Goal: Task Accomplishment & Management: Manage account settings

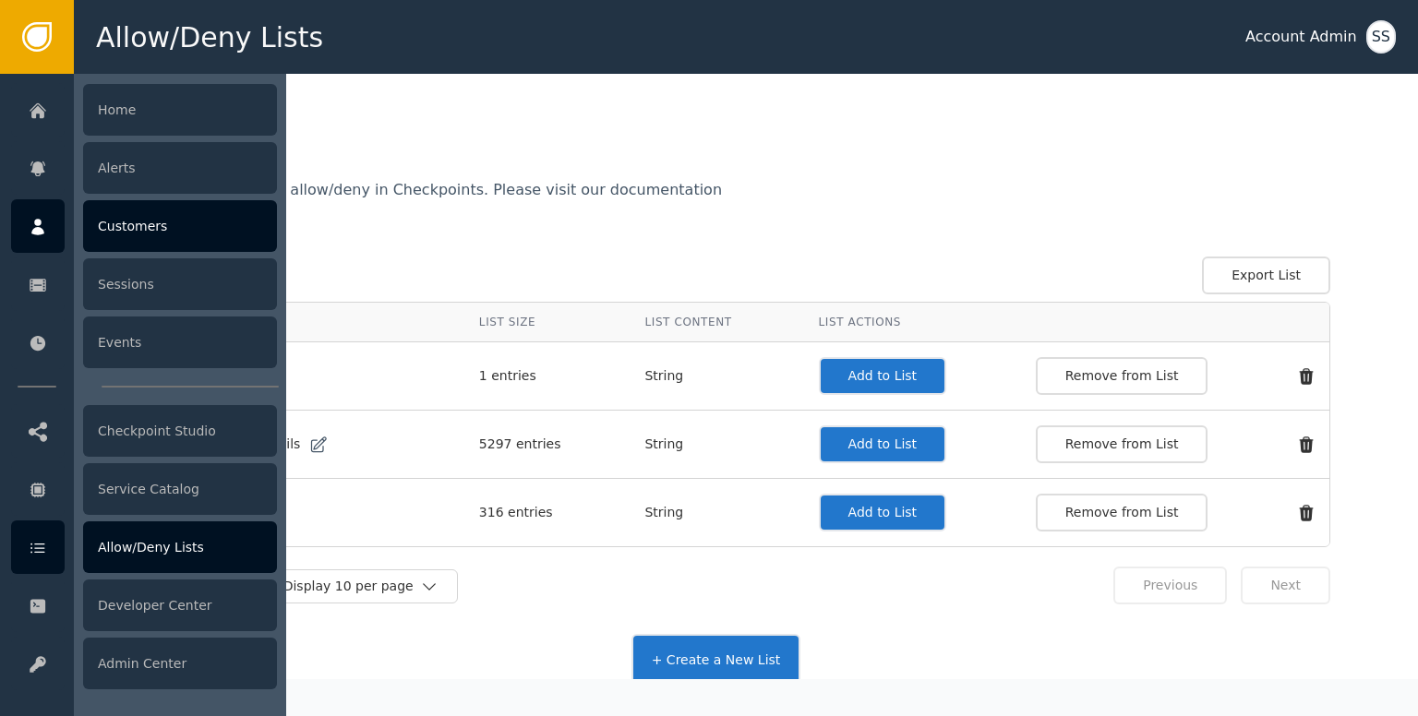
drag, startPoint x: 0, startPoint y: 0, endPoint x: 67, endPoint y: 239, distance: 248.3
click at [67, 239] on link "Customers" at bounding box center [144, 226] width 266 height 54
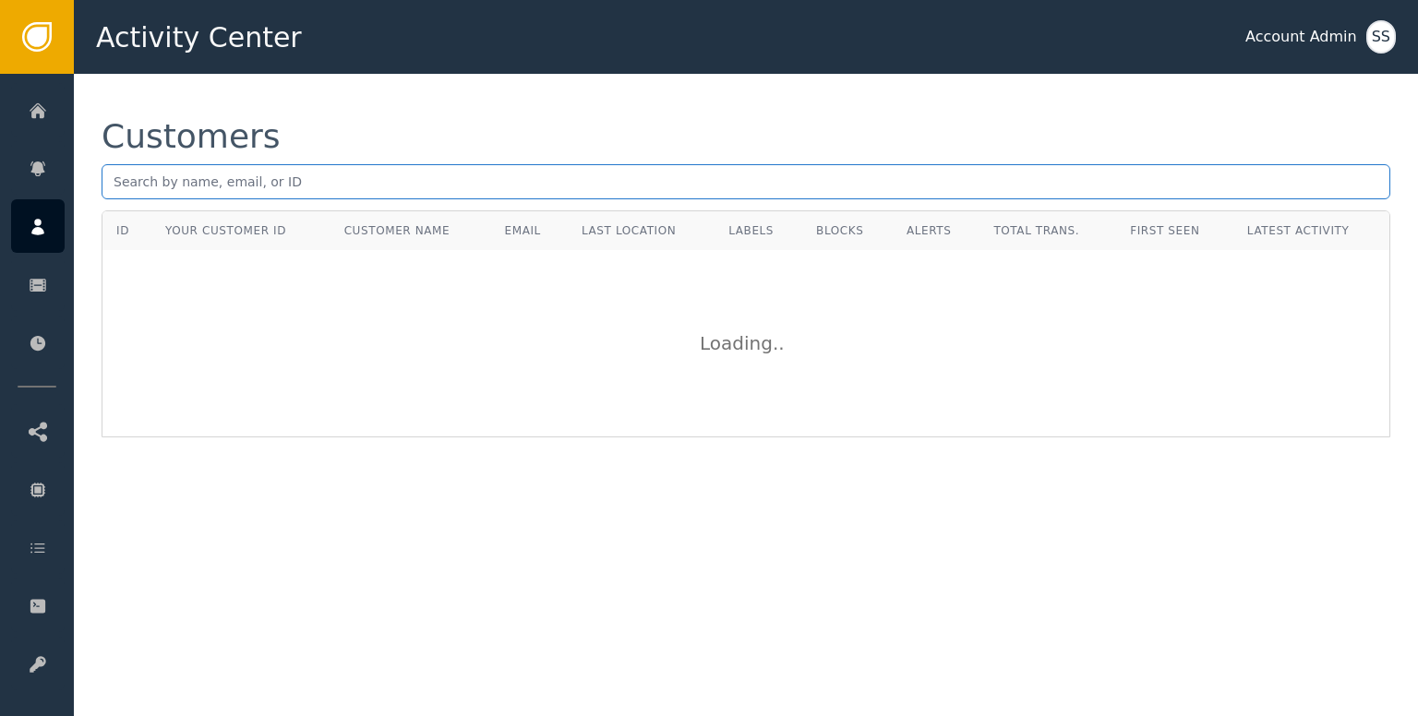
click at [326, 185] on input "text" at bounding box center [746, 181] width 1288 height 35
paste input "[PERSON_NAME][EMAIL_ADDRESS][PERSON_NAME][DOMAIN_NAME]"
type input "[PERSON_NAME][EMAIL_ADDRESS][PERSON_NAME][DOMAIN_NAME]"
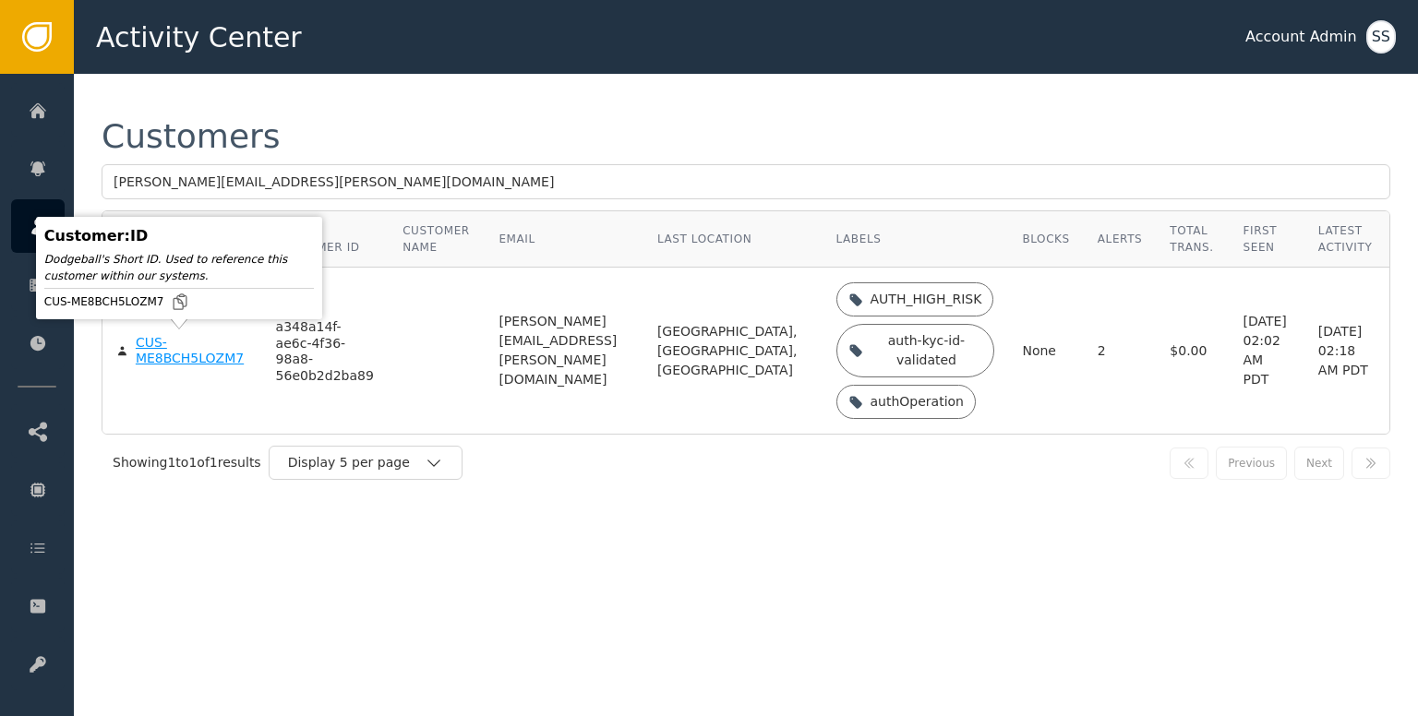
click at [183, 357] on div "CUS-ME8BCH5LOZM7" at bounding box center [192, 351] width 113 height 32
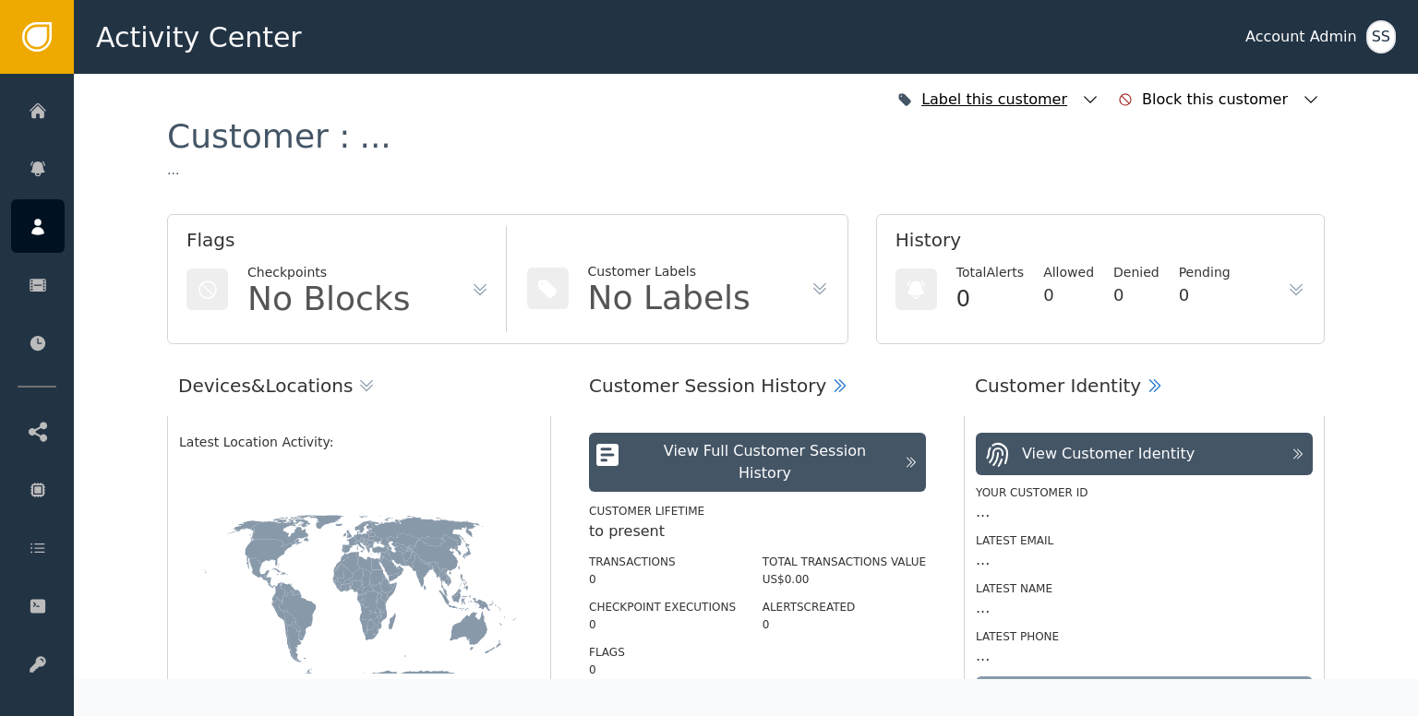
click at [1099, 93] on icon "button" at bounding box center [1090, 99] width 18 height 18
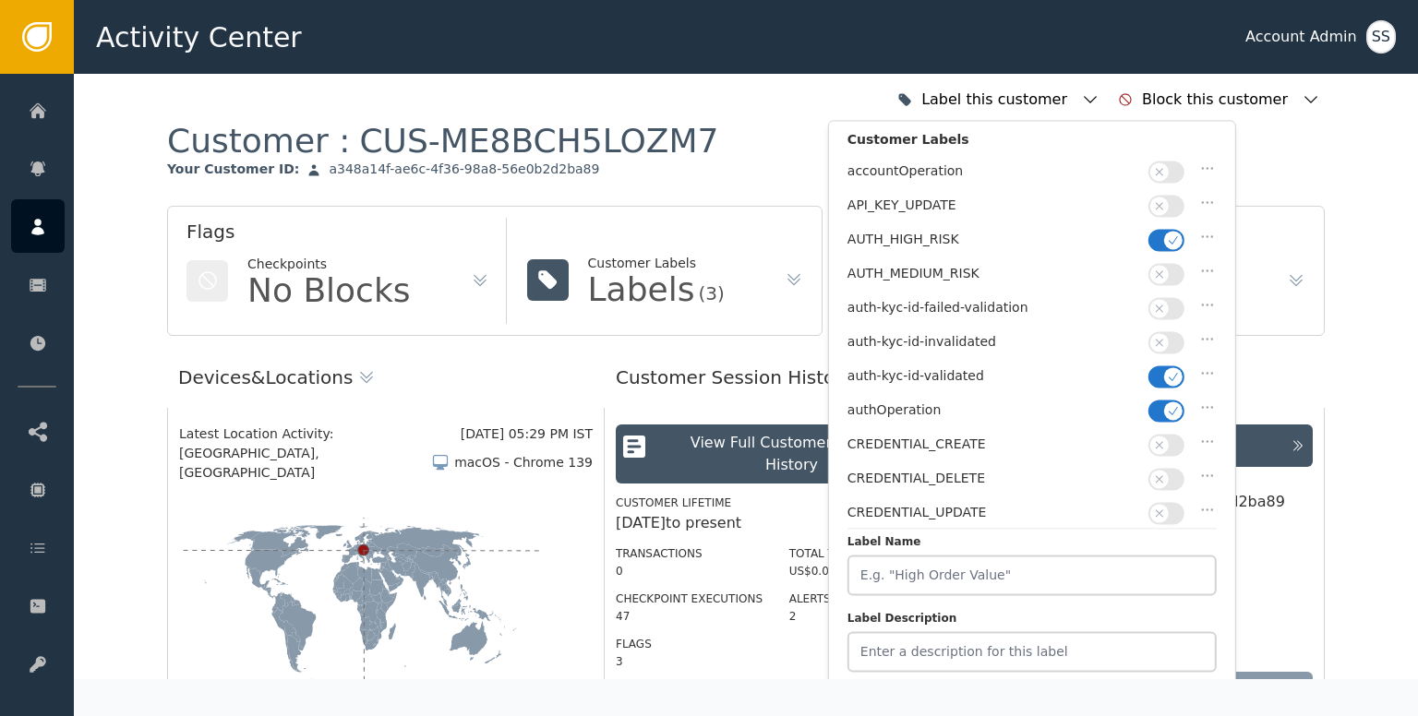
click at [1162, 240] on button "button" at bounding box center [1166, 240] width 36 height 22
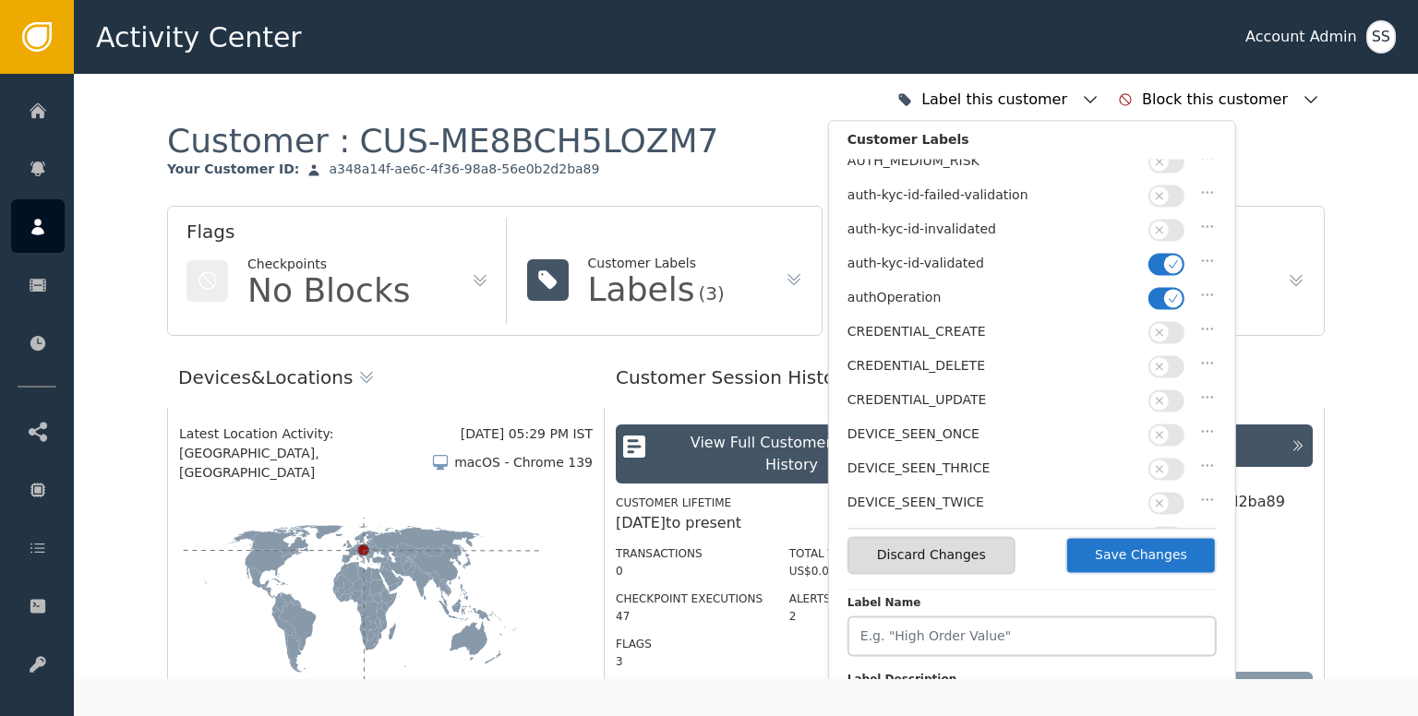
scroll to position [114, 0]
click at [1119, 555] on button "Save Changes" at bounding box center [1140, 555] width 151 height 38
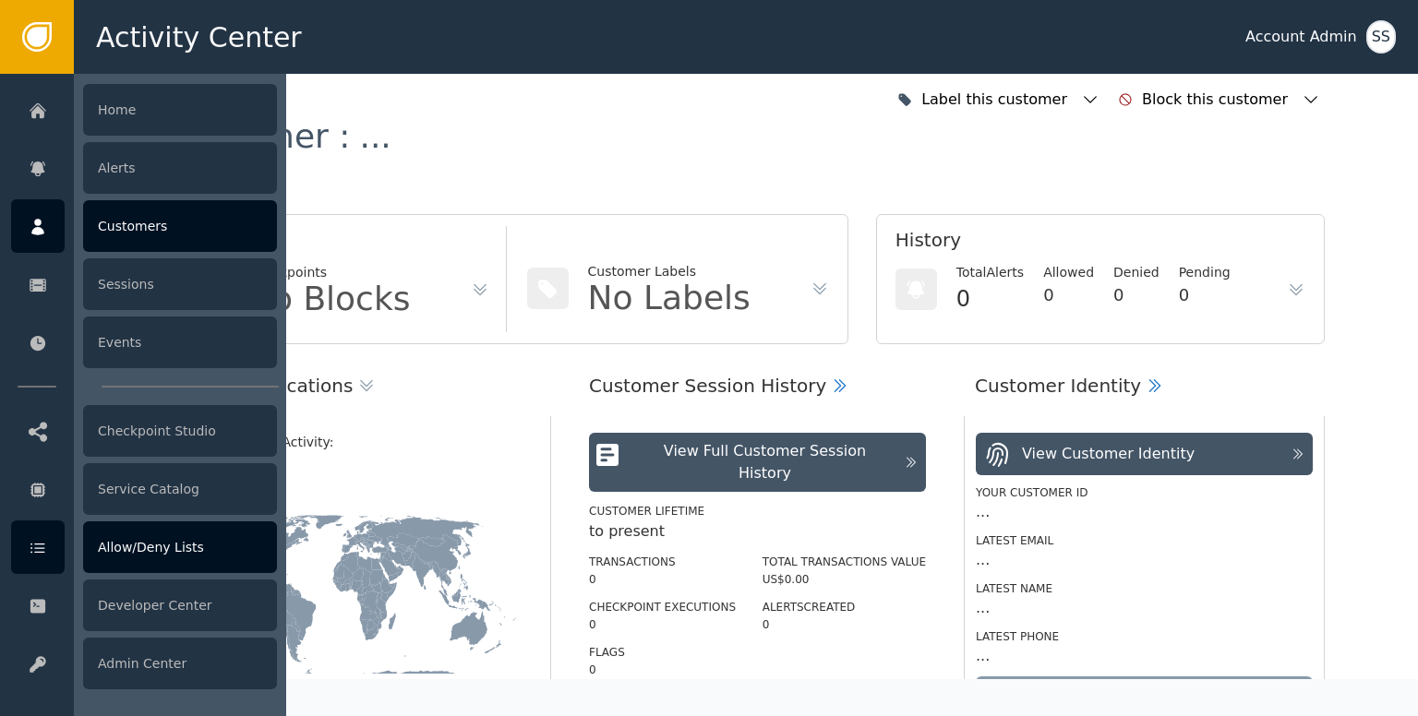
click at [155, 551] on div "Allow/Deny Lists" at bounding box center [180, 547] width 194 height 52
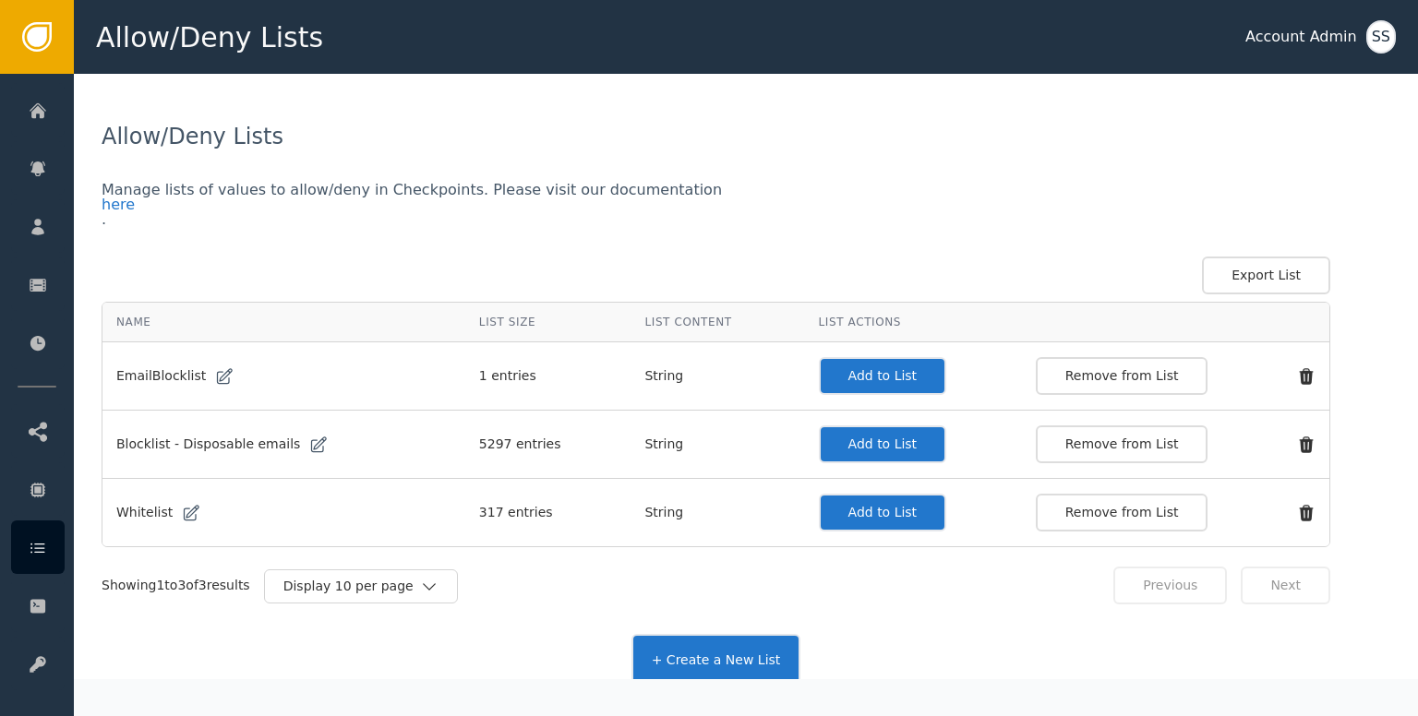
click at [886, 498] on button "Add to List" at bounding box center [883, 513] width 128 height 38
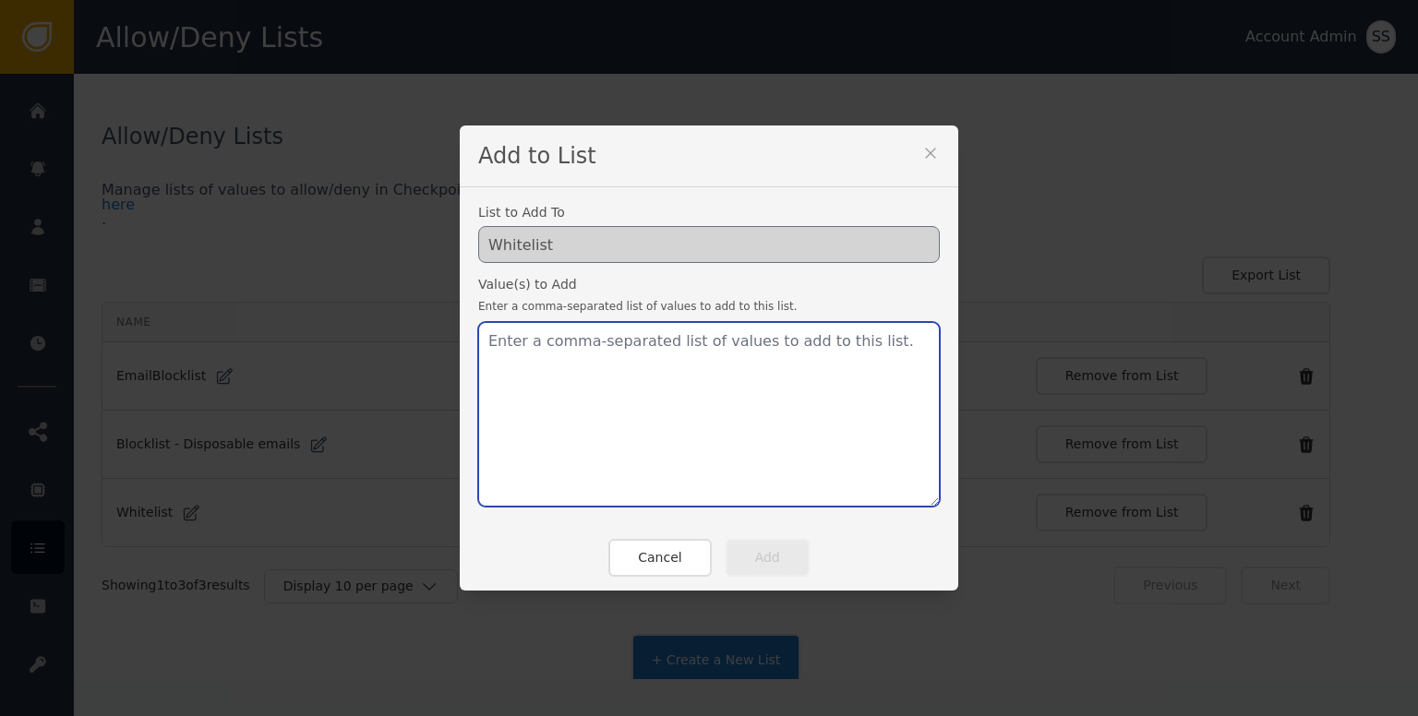
click at [670, 374] on textarea at bounding box center [708, 414] width 461 height 185
paste textarea "[PERSON_NAME][EMAIL_ADDRESS][PERSON_NAME][DOMAIN_NAME]"
type textarea "[PERSON_NAME][EMAIL_ADDRESS][PERSON_NAME][DOMAIN_NAME]"
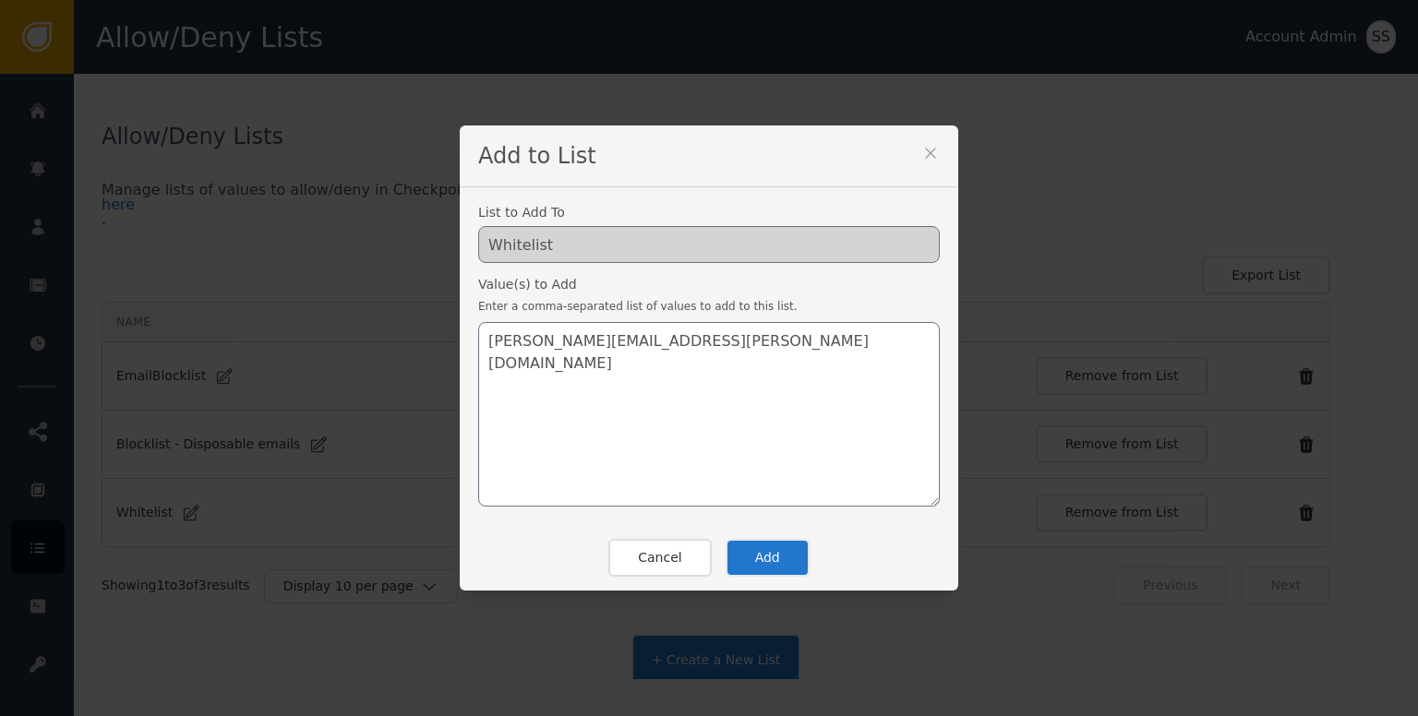
click at [748, 541] on button "Add" at bounding box center [767, 558] width 84 height 38
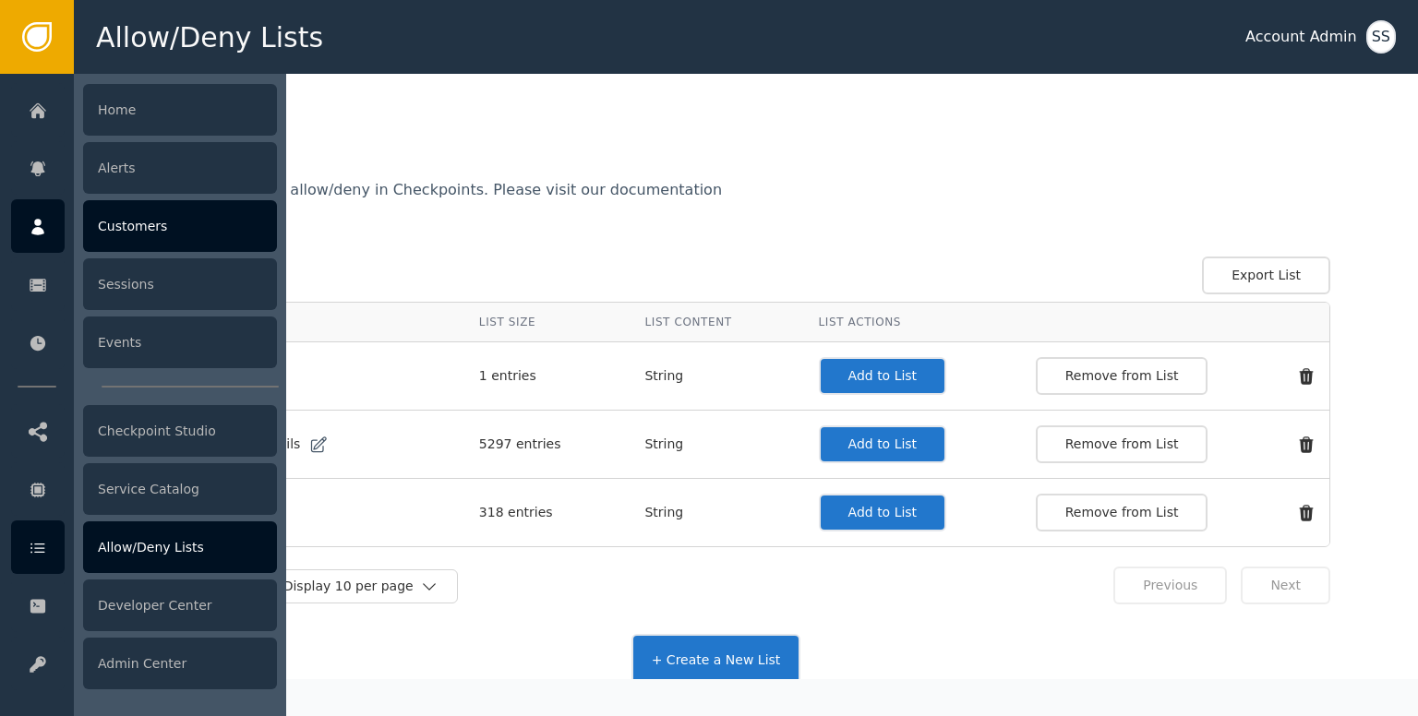
click at [75, 222] on link "Customers" at bounding box center [144, 226] width 266 height 54
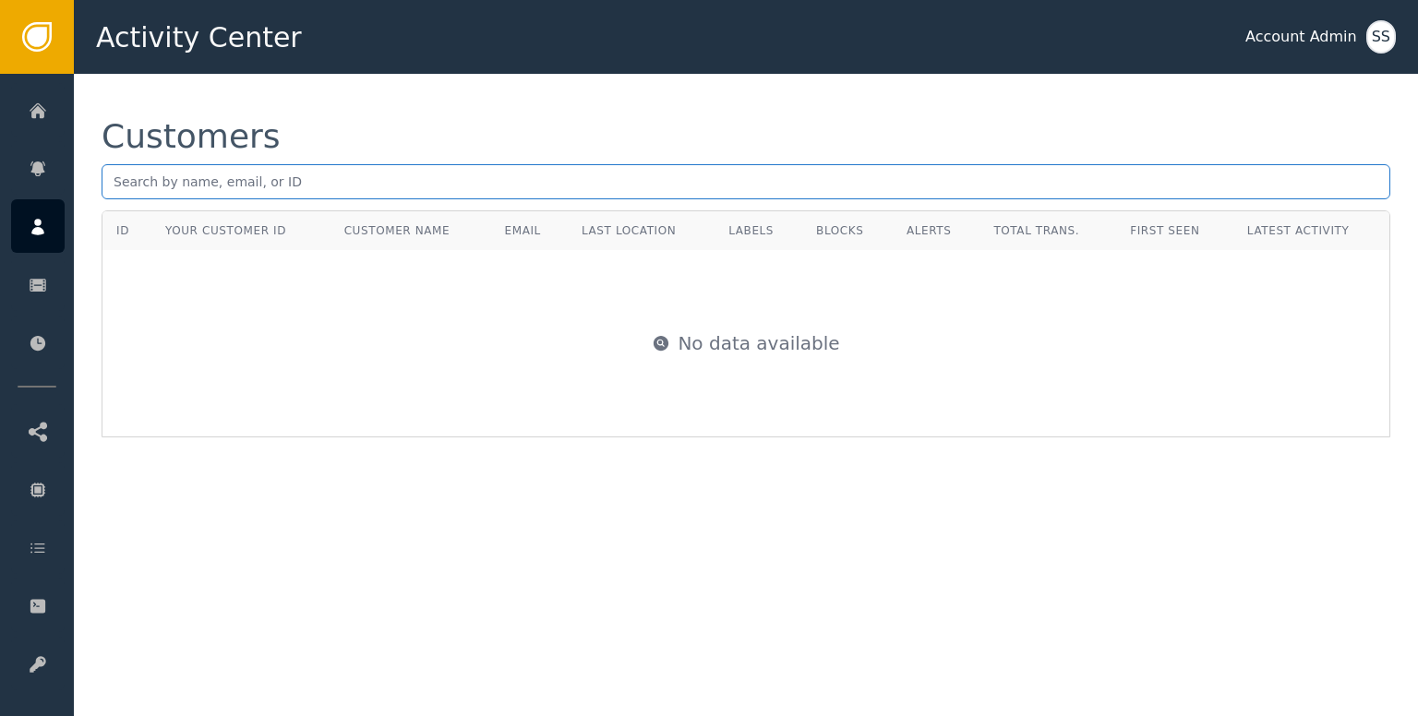
click at [257, 178] on input "text" at bounding box center [746, 181] width 1288 height 35
paste input "[PERSON_NAME][EMAIL_ADDRESS][PERSON_NAME][DOMAIN_NAME]"
type input "[PERSON_NAME][EMAIL_ADDRESS][PERSON_NAME][DOMAIN_NAME]"
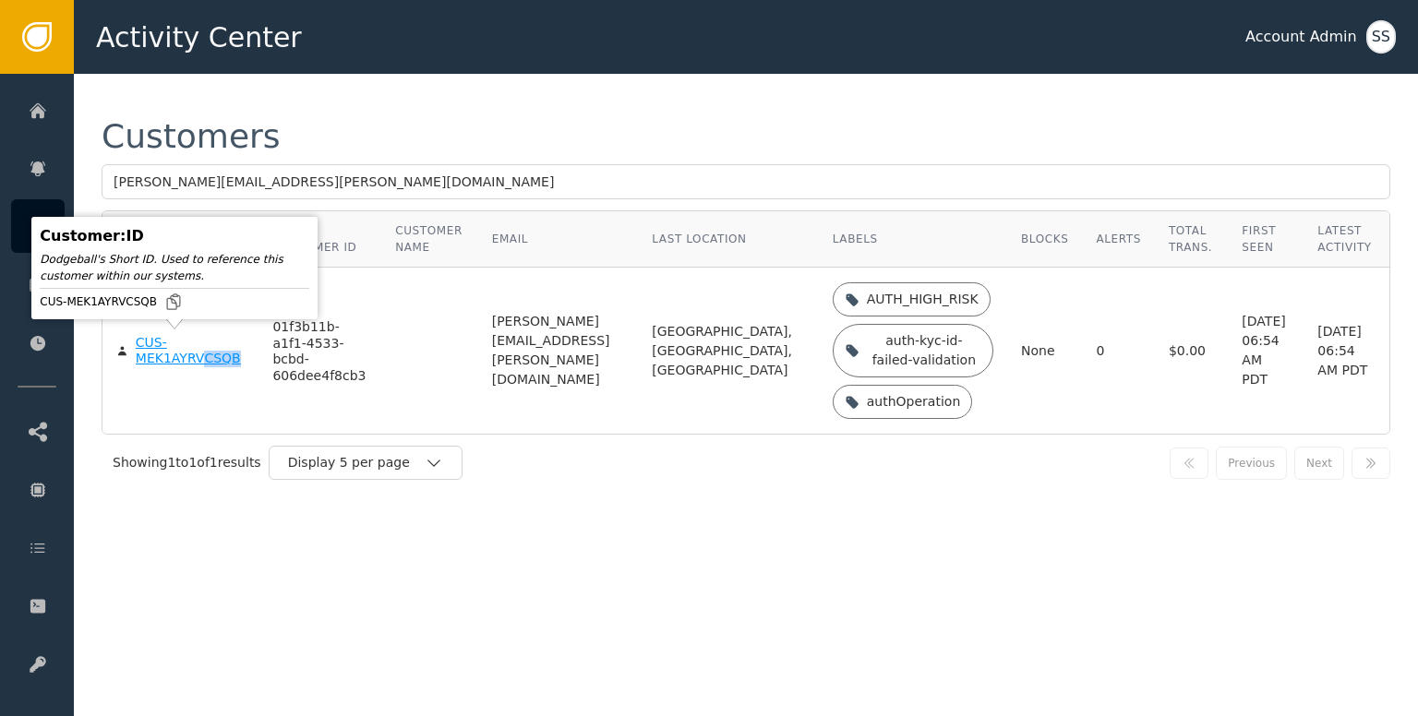
click at [190, 364] on td "CUS-MEK1AYRVCSQB" at bounding box center [180, 351] width 156 height 166
click at [181, 353] on div "CUS-MEK1AYRVCSQB" at bounding box center [191, 351] width 110 height 32
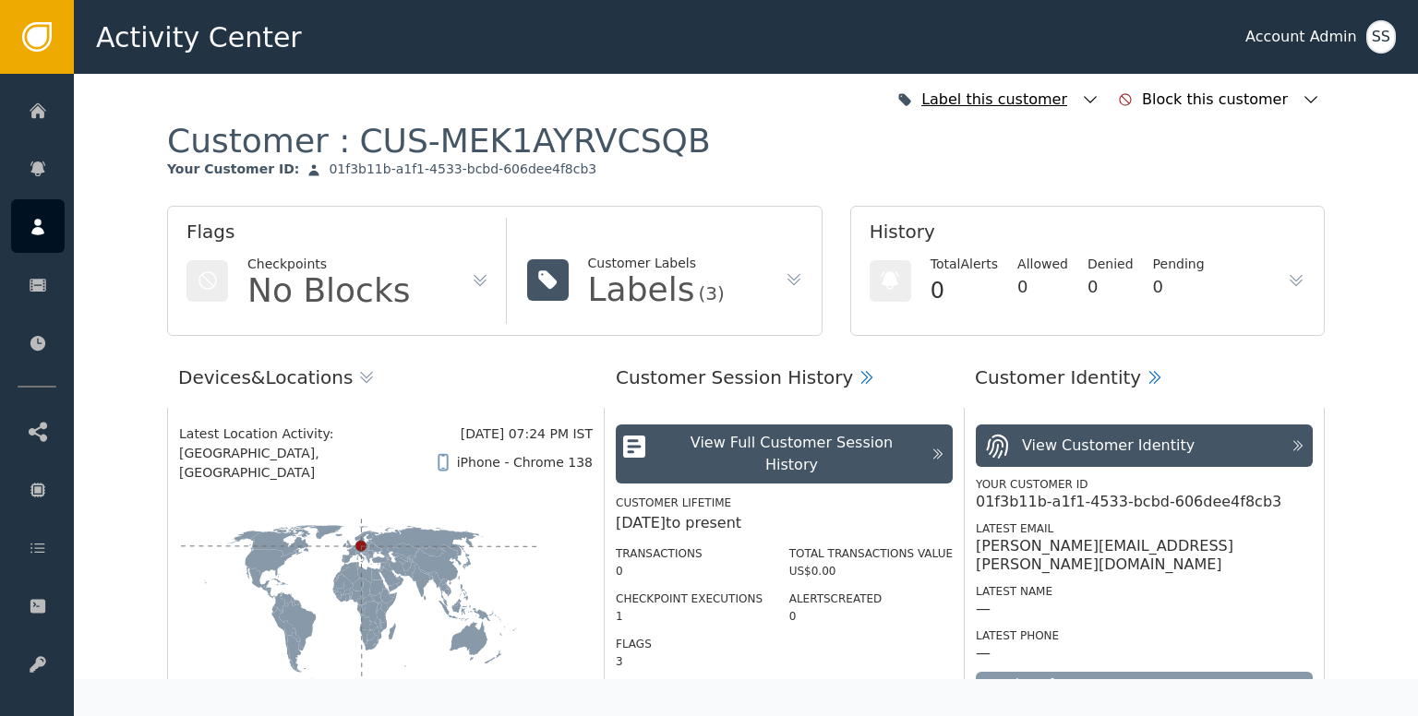
click at [1099, 96] on icon "button" at bounding box center [1090, 99] width 18 height 18
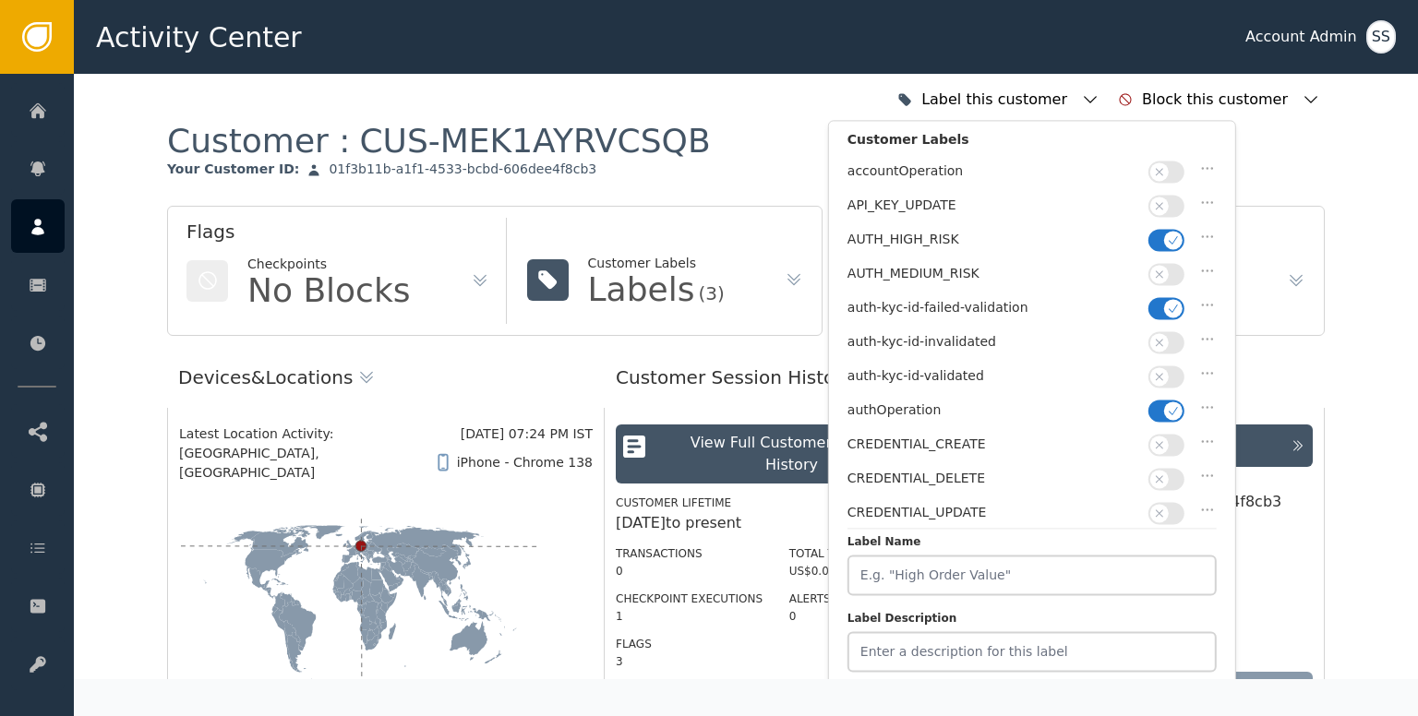
click at [1167, 365] on button "button" at bounding box center [1166, 376] width 36 height 22
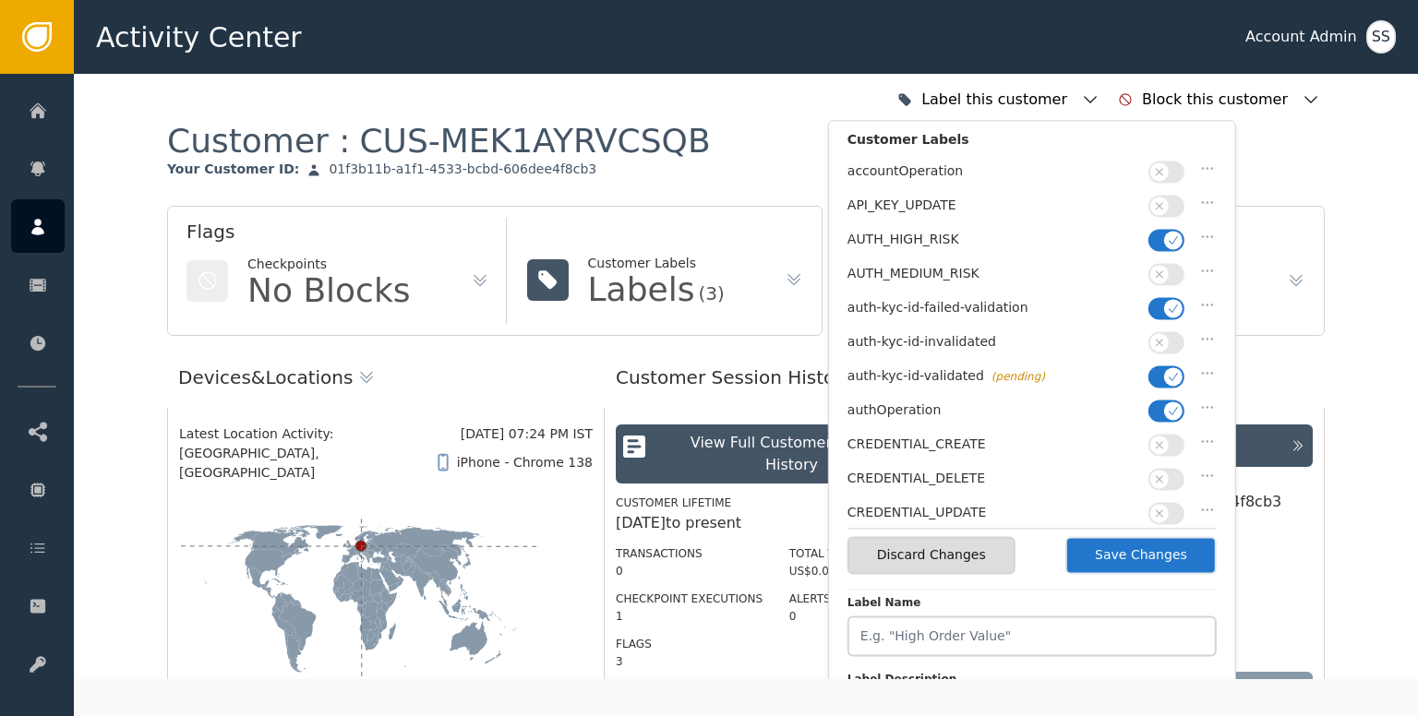
click at [1167, 307] on icon "button" at bounding box center [1173, 308] width 13 height 13
click at [1161, 222] on div "accountOperation API_KEY_UPDATE AUTH_HIGH_RISK AUTH_MEDIUM_RISK auth-kyc-id-fai…" at bounding box center [1031, 343] width 369 height 369
click at [1161, 233] on button "button" at bounding box center [1166, 240] width 36 height 22
click at [1156, 552] on button "Save Changes" at bounding box center [1140, 555] width 151 height 38
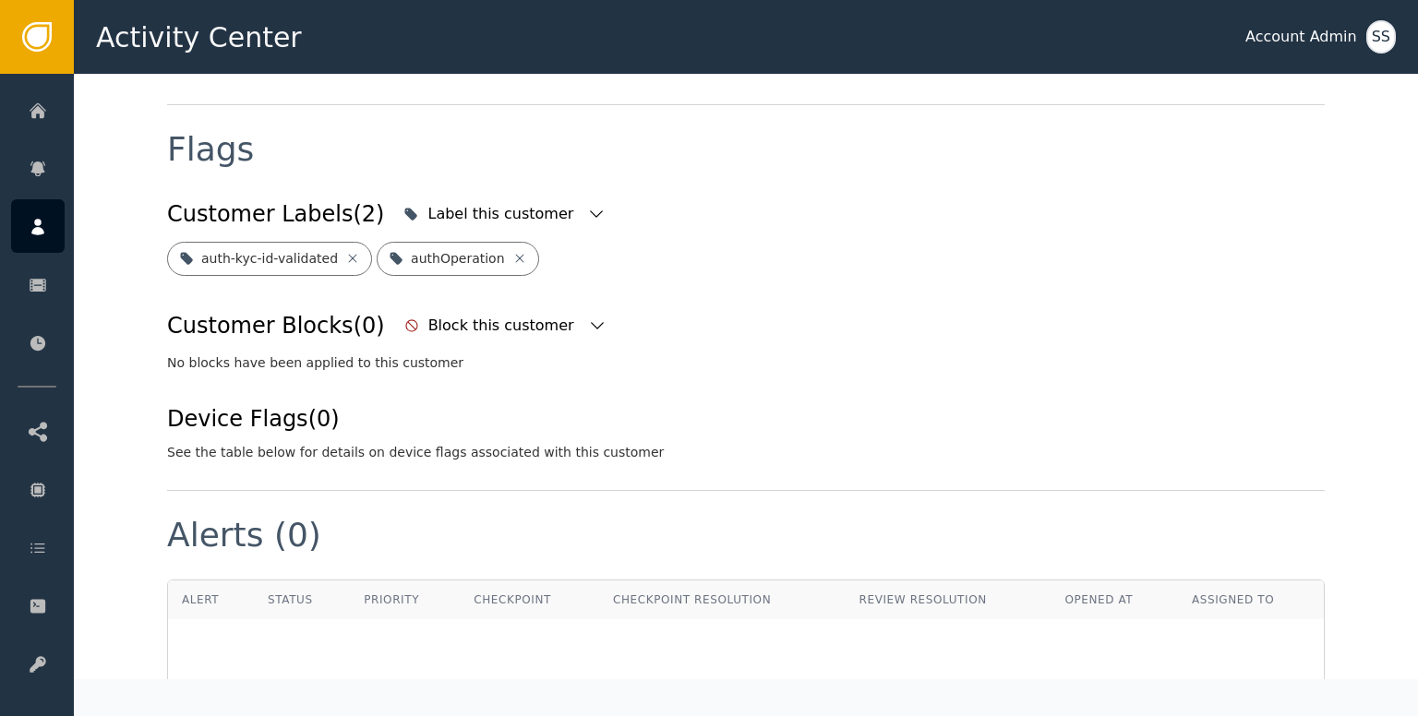
scroll to position [679, 0]
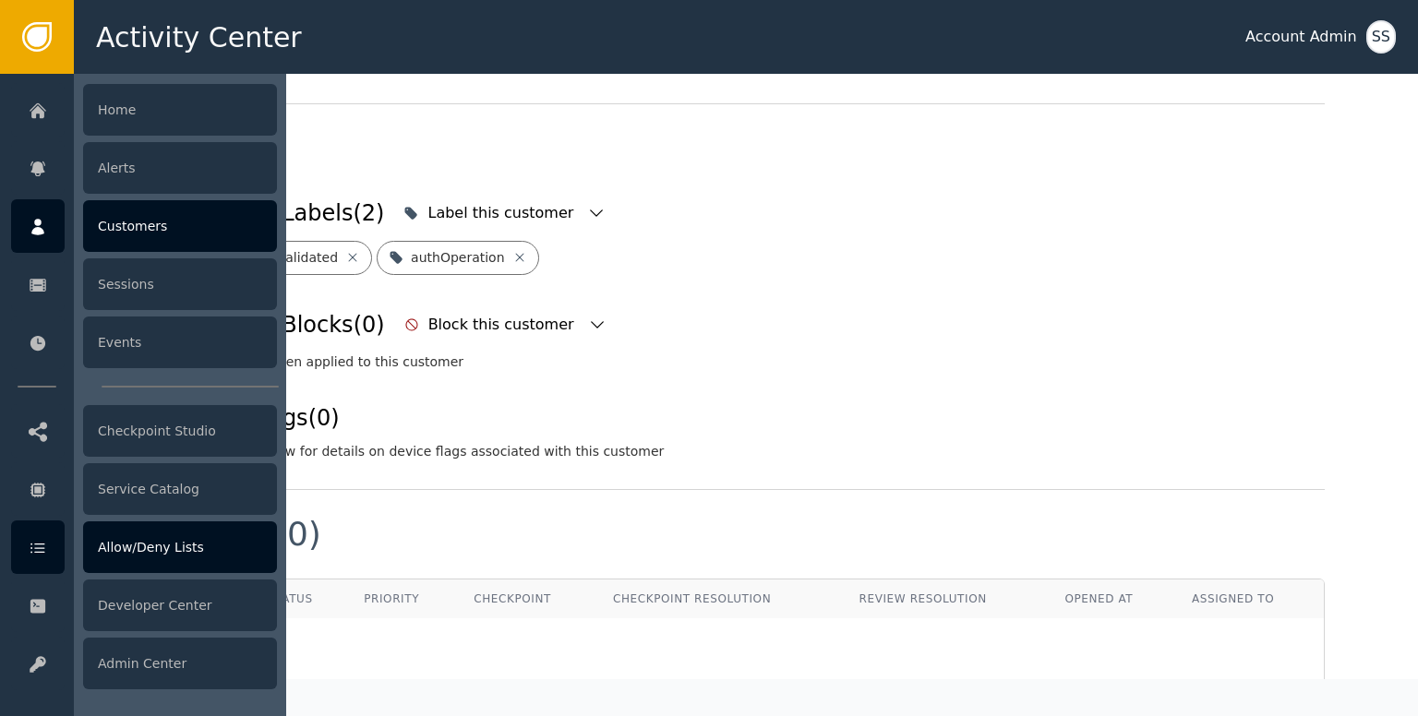
click at [29, 538] on icon at bounding box center [38, 548] width 18 height 20
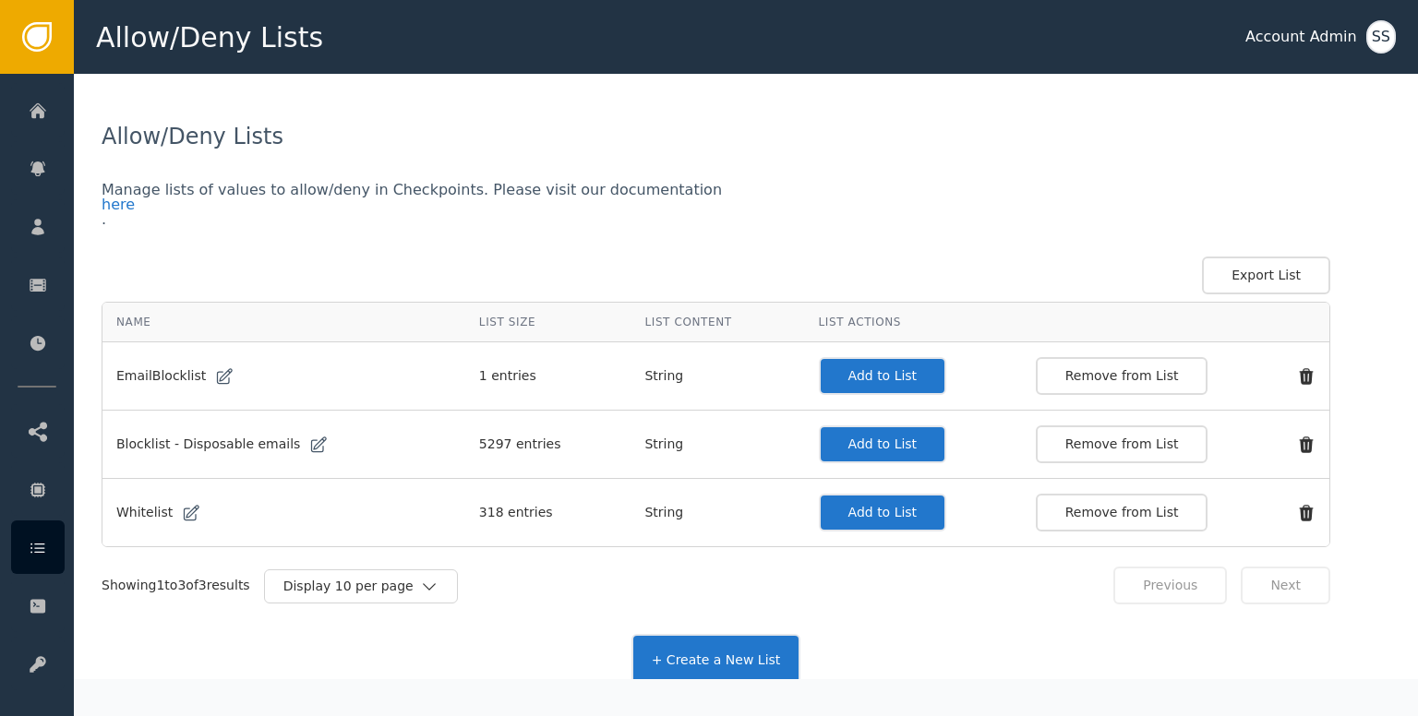
click at [867, 521] on button "Add to List" at bounding box center [883, 513] width 128 height 38
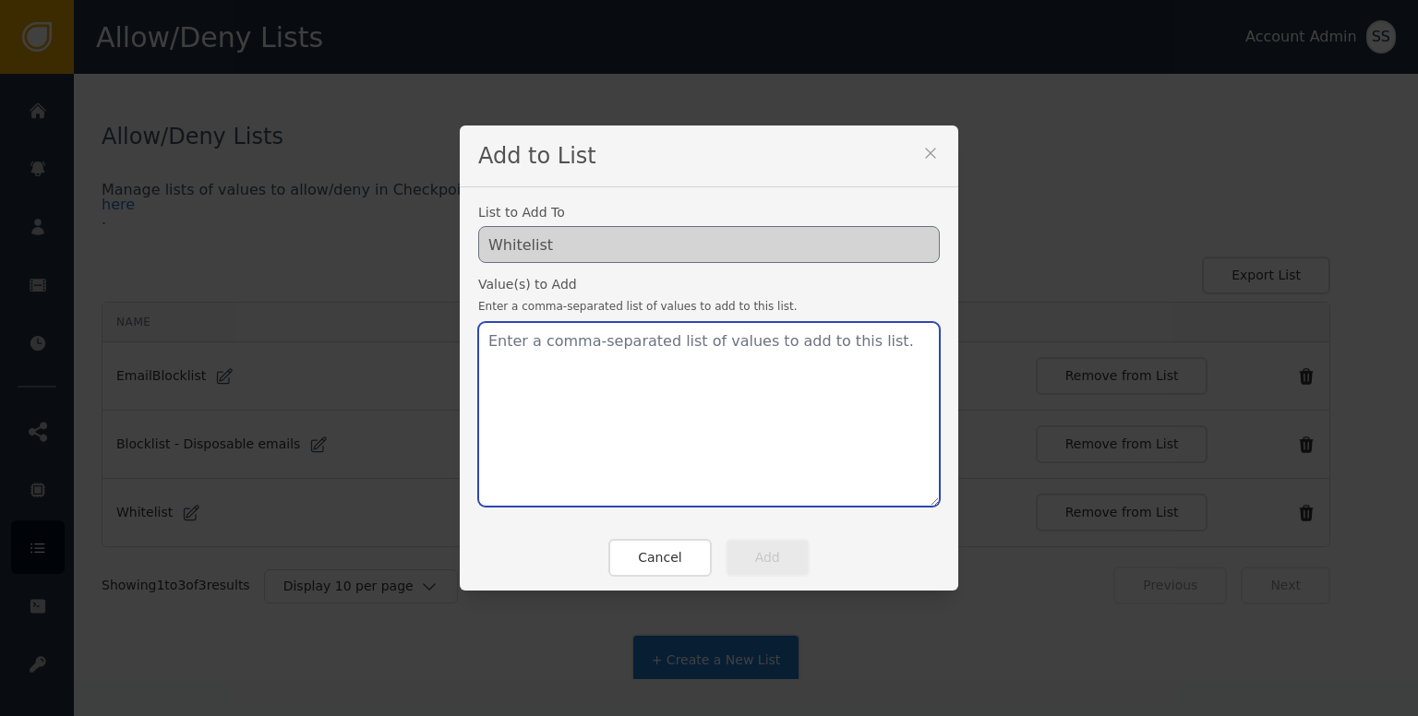
click at [701, 448] on textarea at bounding box center [708, 414] width 461 height 185
paste textarea "[PERSON_NAME][EMAIL_ADDRESS][PERSON_NAME][DOMAIN_NAME]"
type textarea "[PERSON_NAME][EMAIL_ADDRESS][PERSON_NAME][DOMAIN_NAME]"
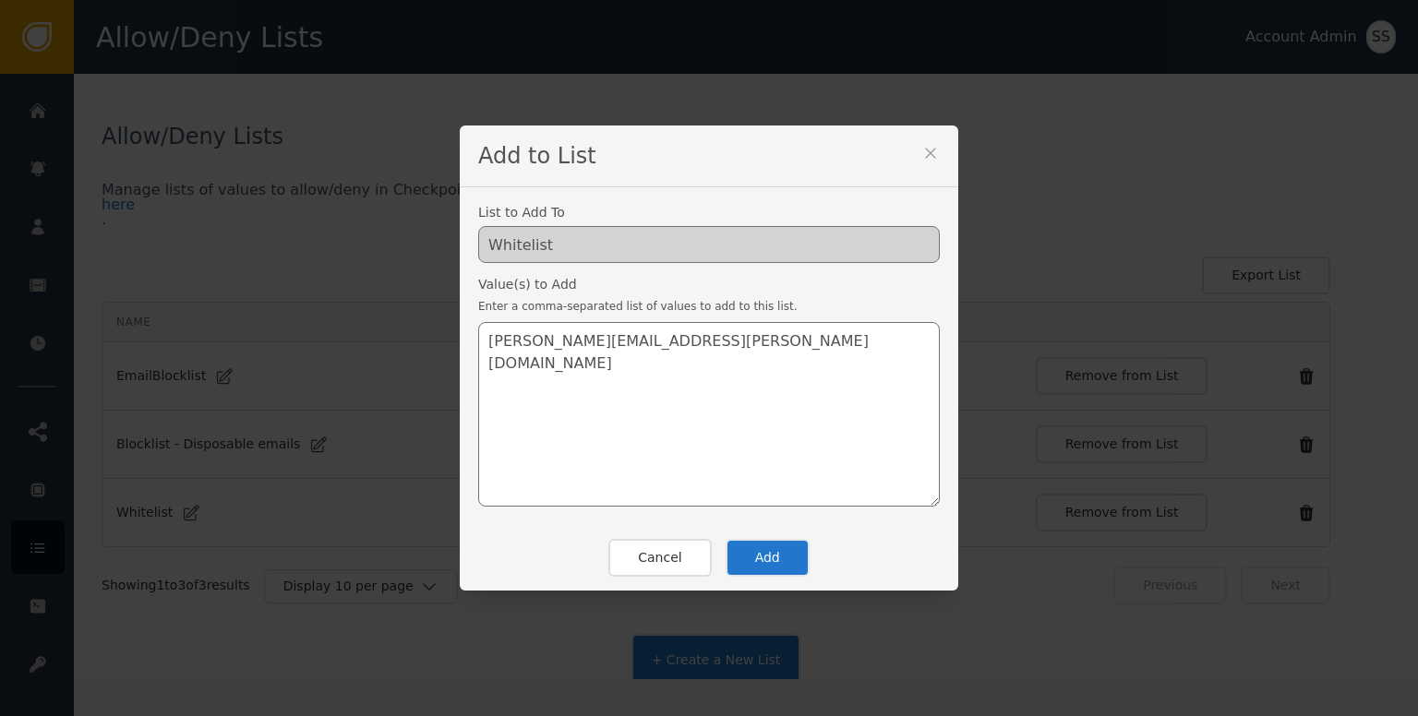
click at [746, 544] on button "Add" at bounding box center [767, 558] width 84 height 38
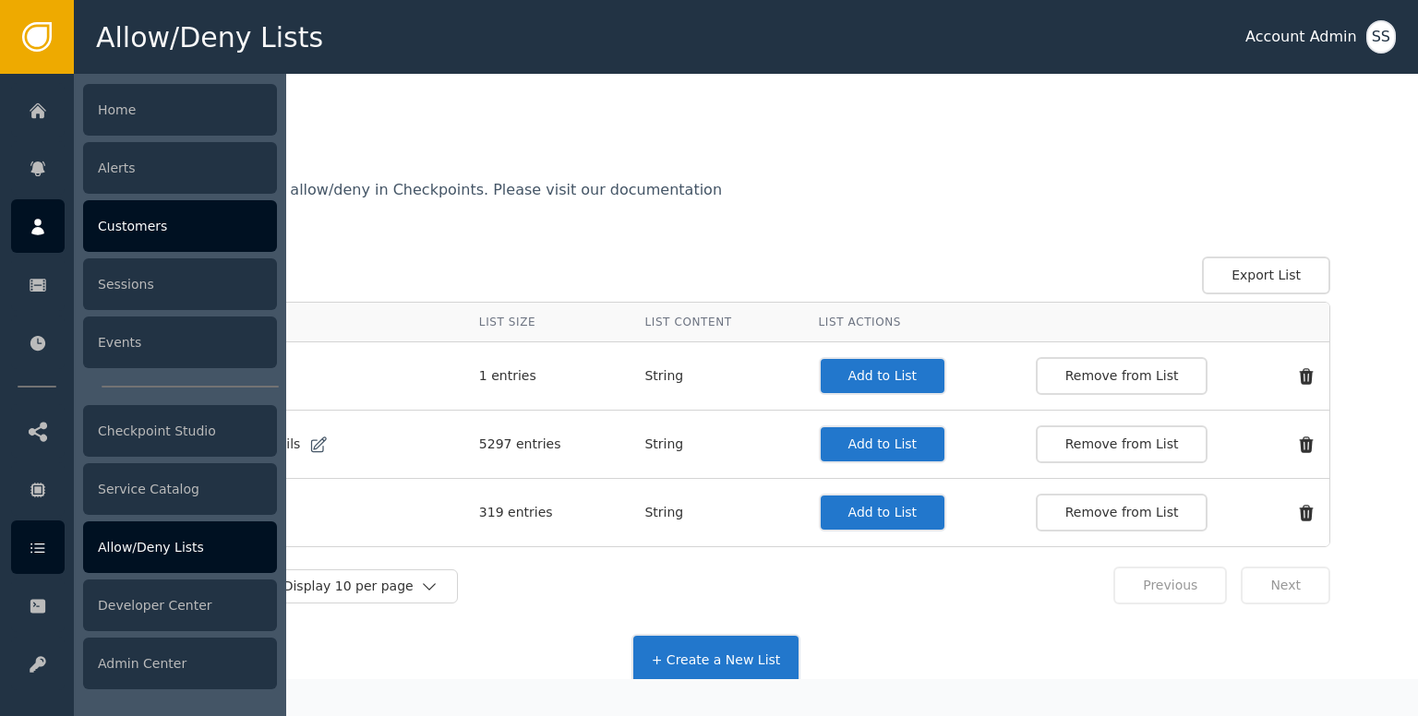
click at [41, 212] on div at bounding box center [38, 226] width 54 height 54
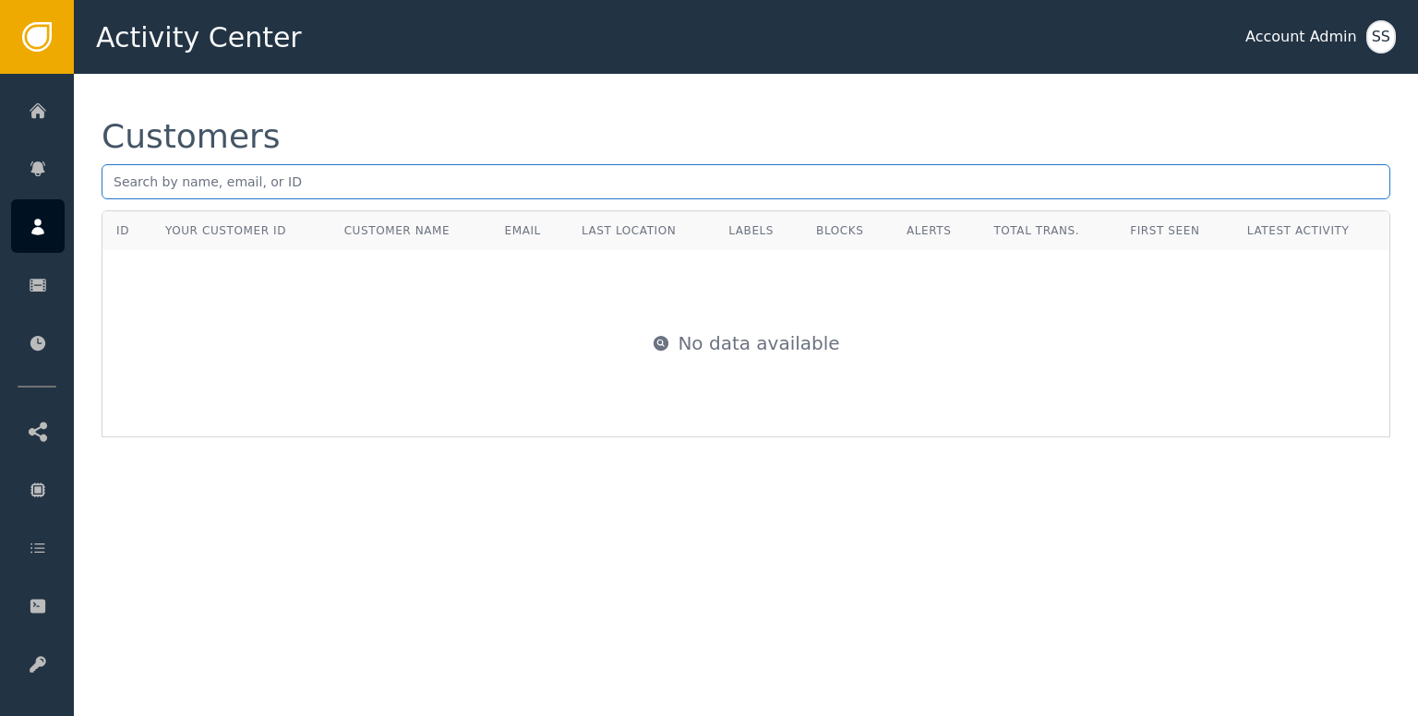
click at [309, 183] on input "text" at bounding box center [746, 181] width 1288 height 35
paste input "[PERSON_NAME][EMAIL_ADDRESS][PERSON_NAME][DOMAIN_NAME]"
type input "[PERSON_NAME][EMAIL_ADDRESS][PERSON_NAME][DOMAIN_NAME]"
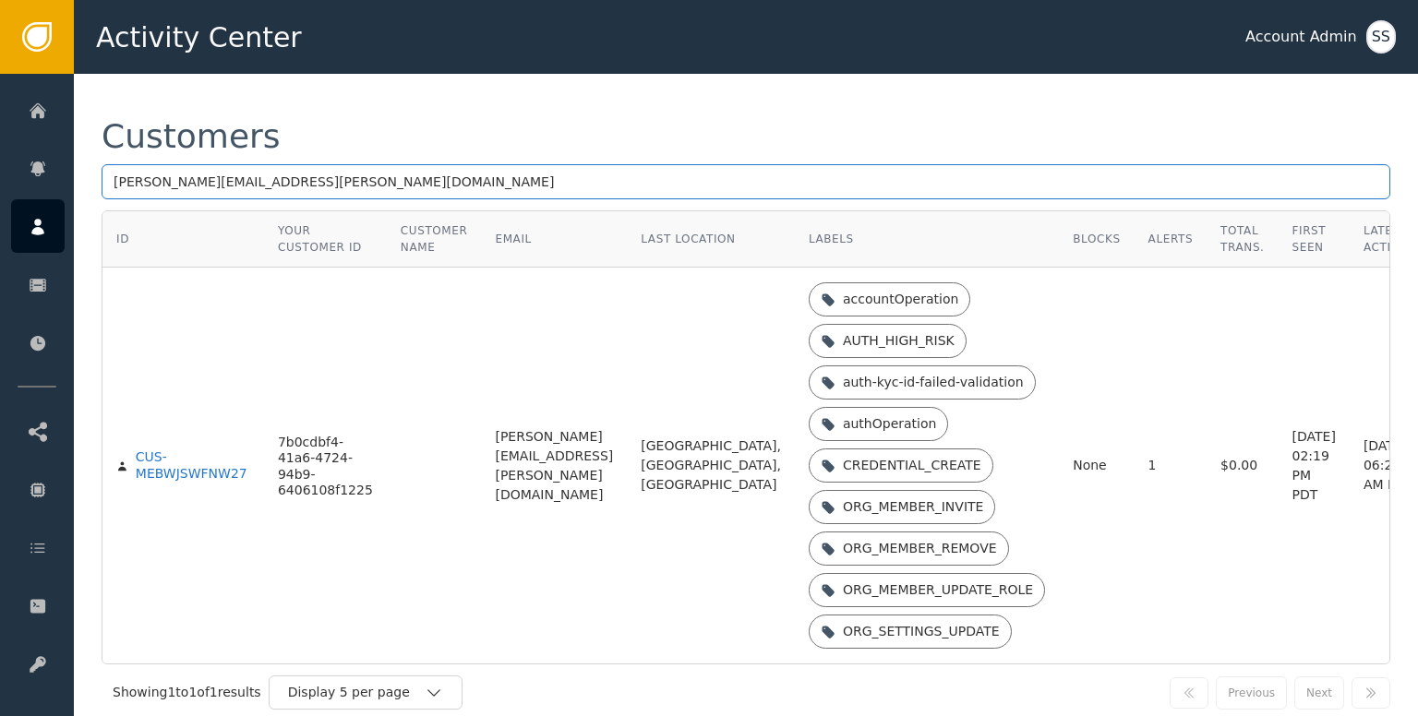
scroll to position [46, 0]
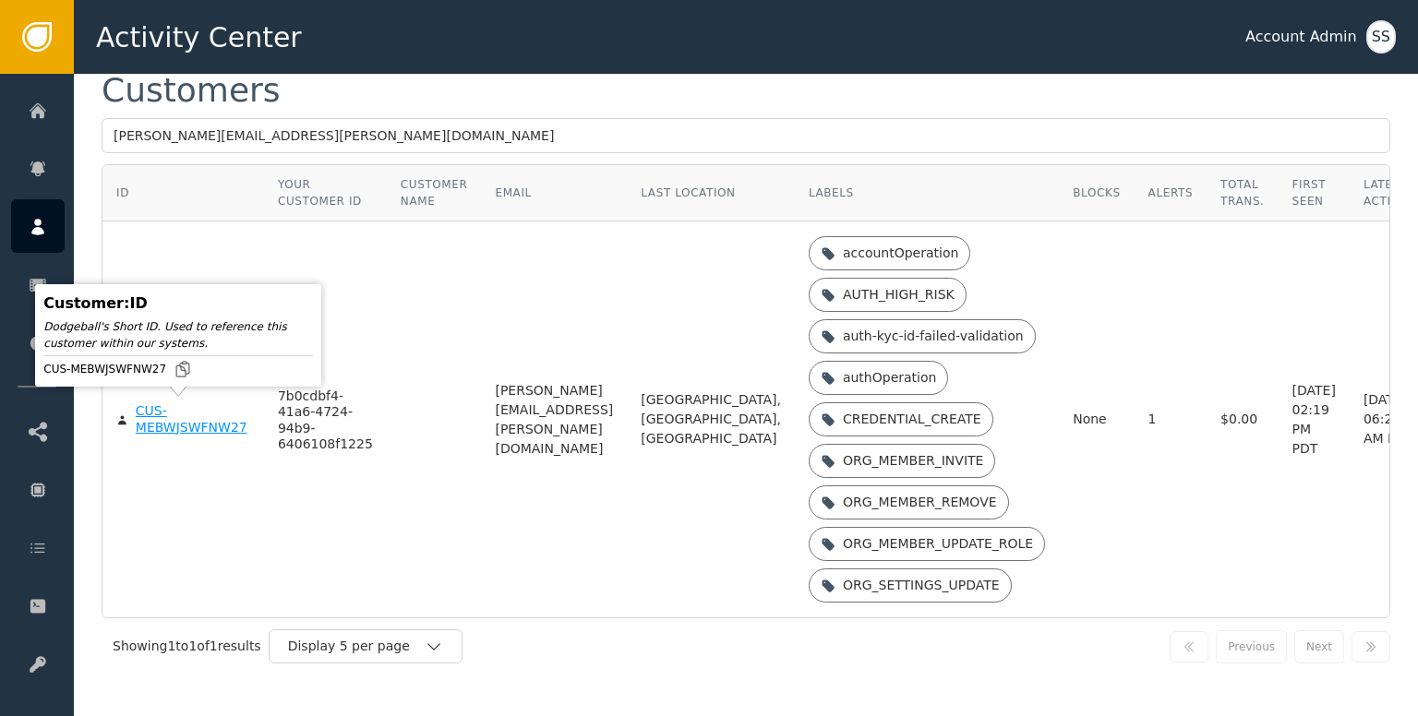
click at [175, 420] on div "CUS-MEBWJSWFNW27" at bounding box center [193, 419] width 114 height 32
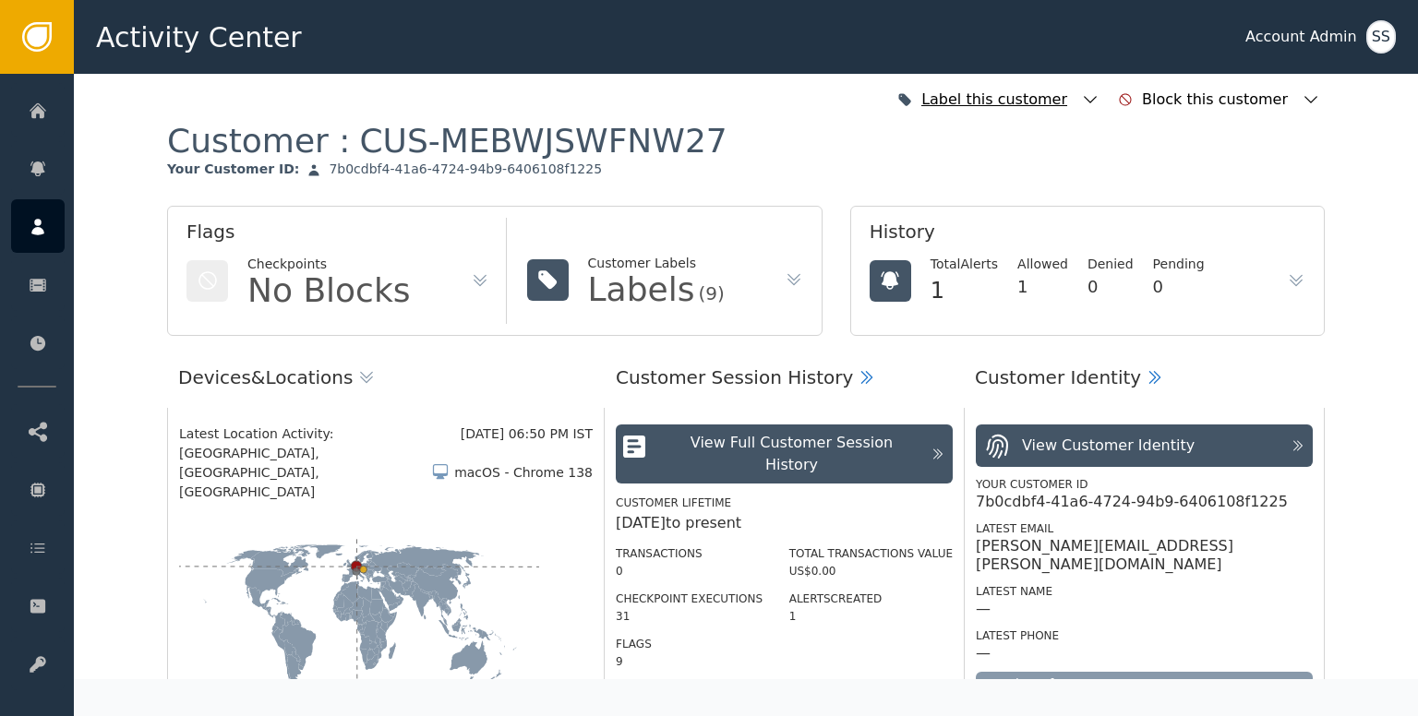
click at [1099, 97] on icon "button" at bounding box center [1090, 99] width 18 height 18
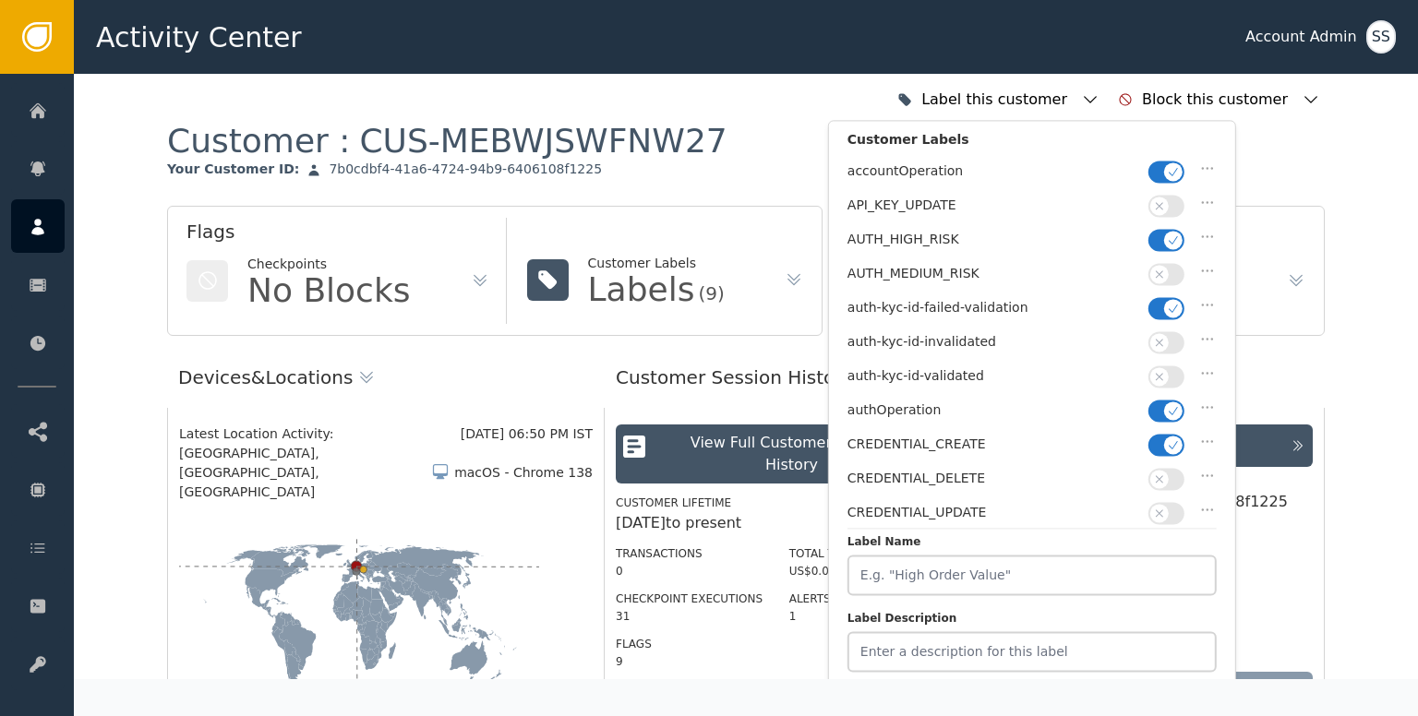
click at [1157, 373] on icon "button" at bounding box center [1158, 376] width 7 height 7
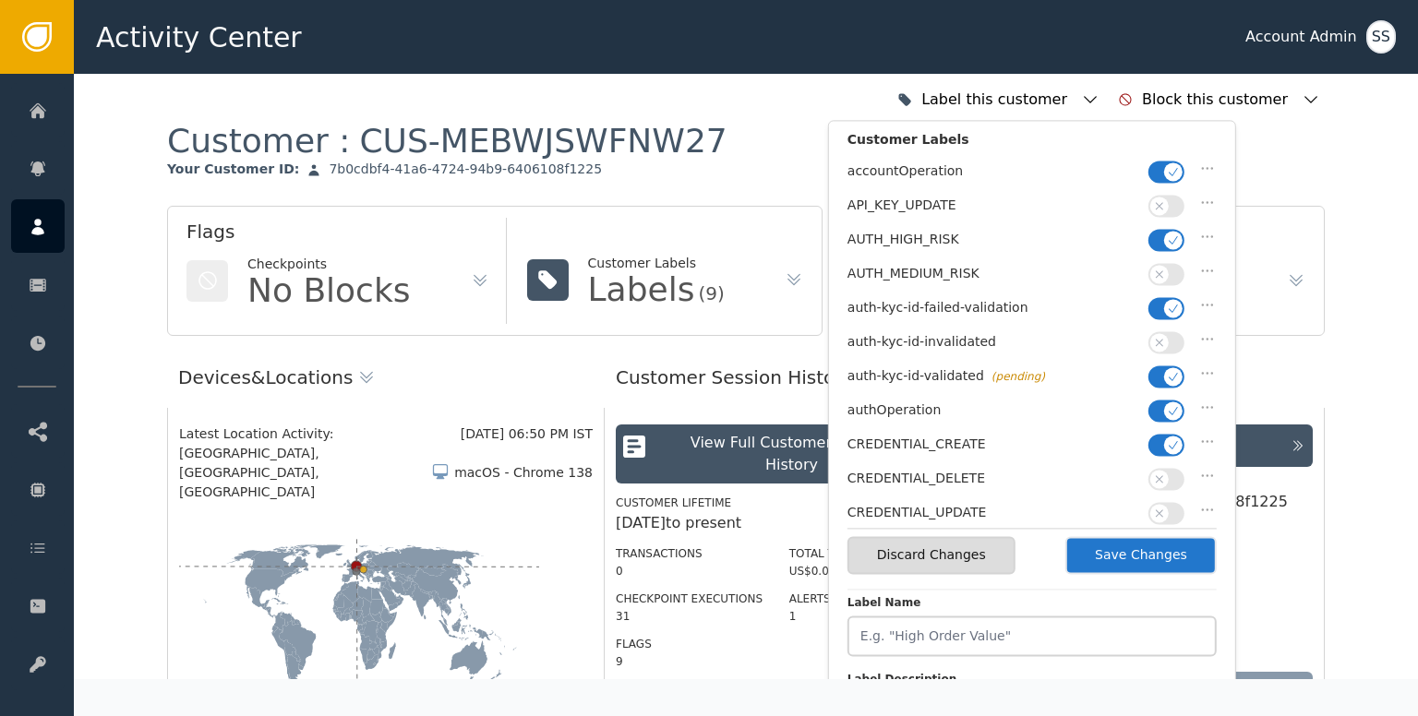
click at [1169, 305] on icon "button" at bounding box center [1173, 308] width 13 height 13
click at [1160, 245] on button "button" at bounding box center [1166, 240] width 36 height 22
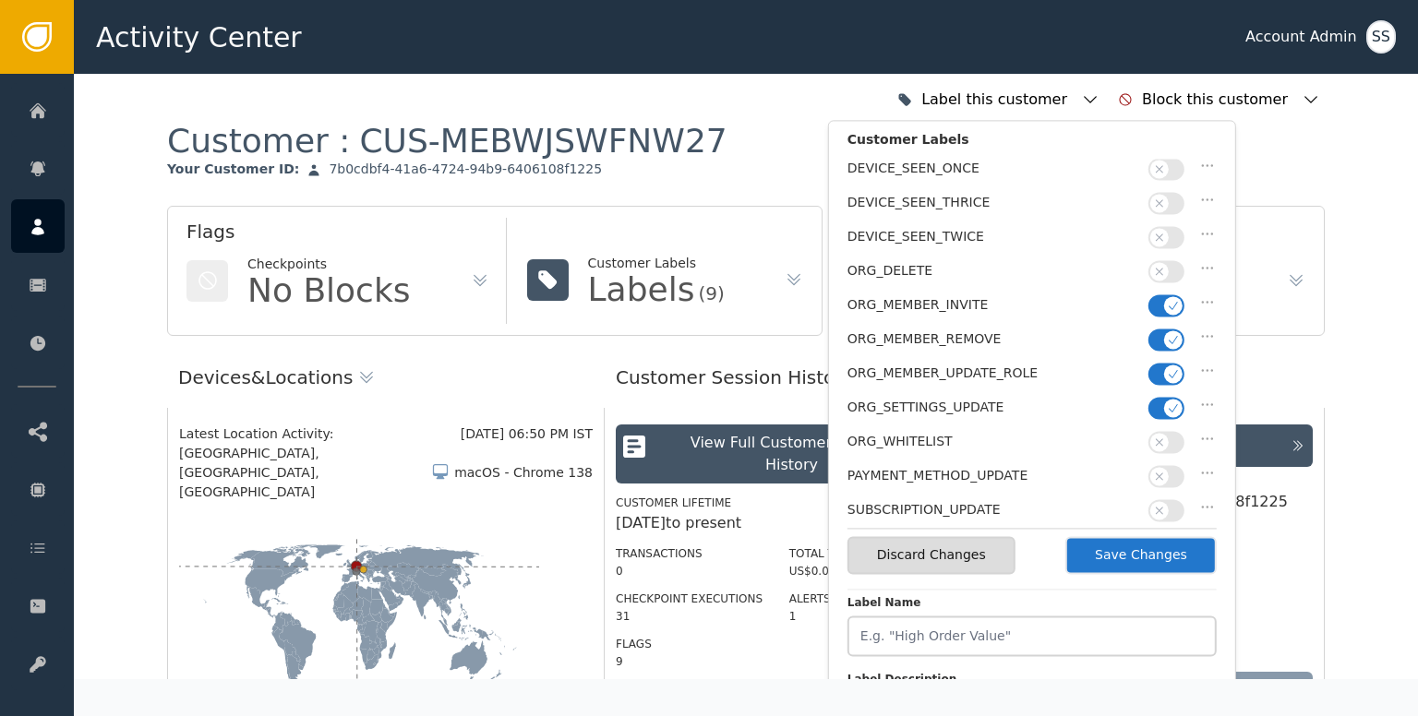
scroll to position [461, 0]
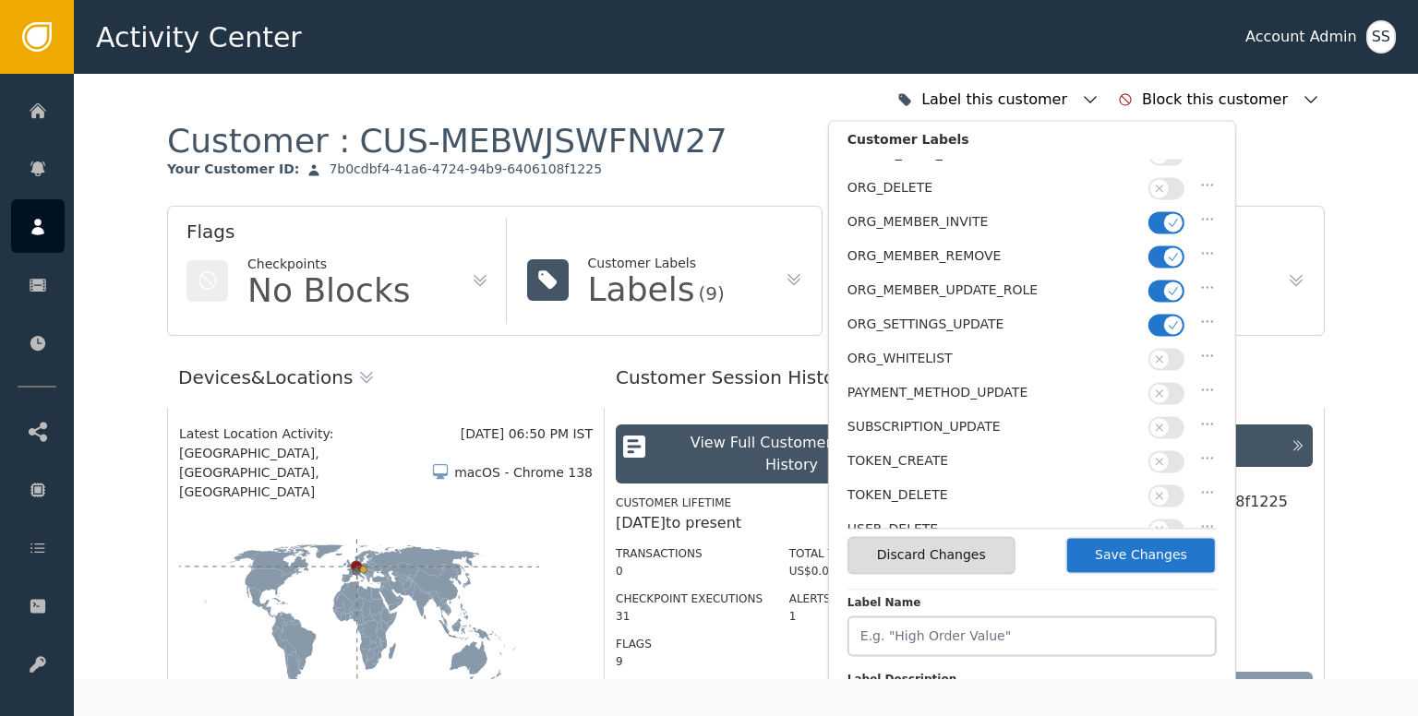
click at [1142, 552] on button "Save Changes" at bounding box center [1140, 555] width 151 height 38
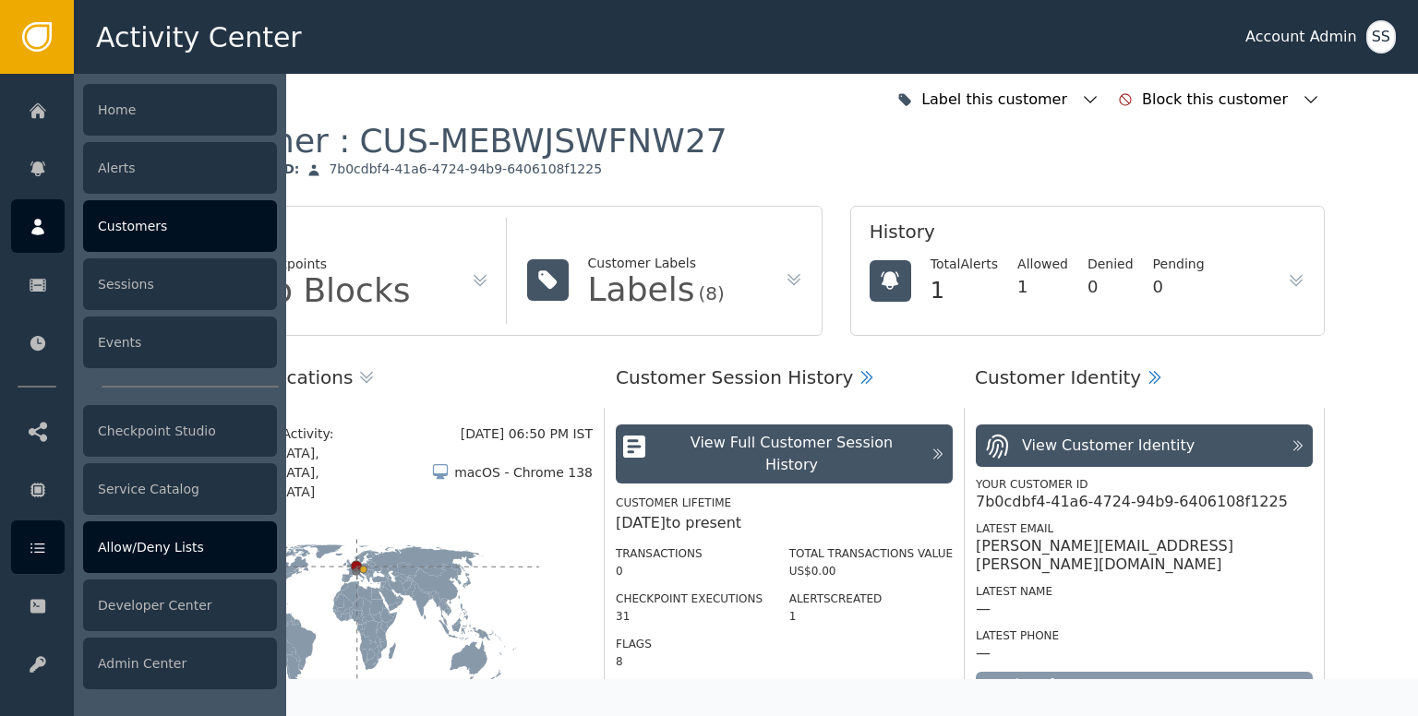
click at [48, 547] on div at bounding box center [38, 548] width 54 height 54
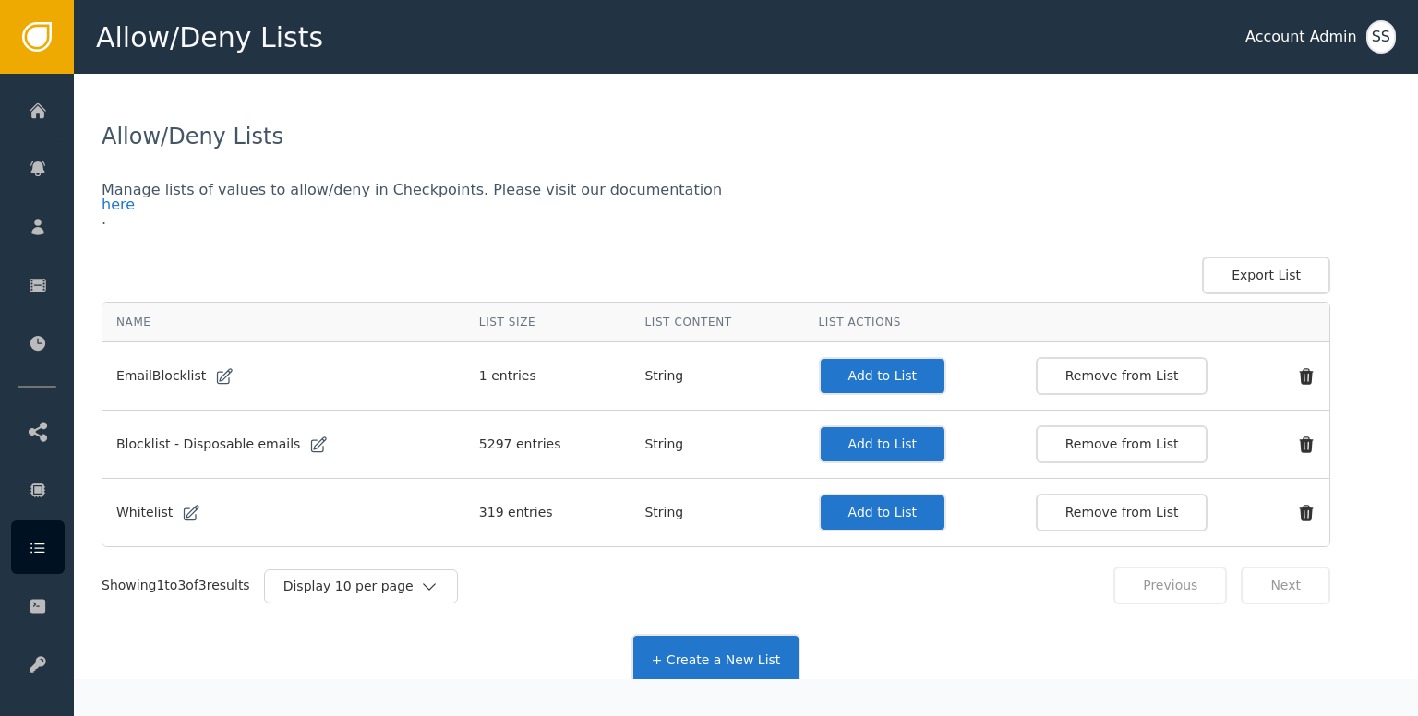
click at [847, 504] on button "Add to List" at bounding box center [883, 513] width 128 height 38
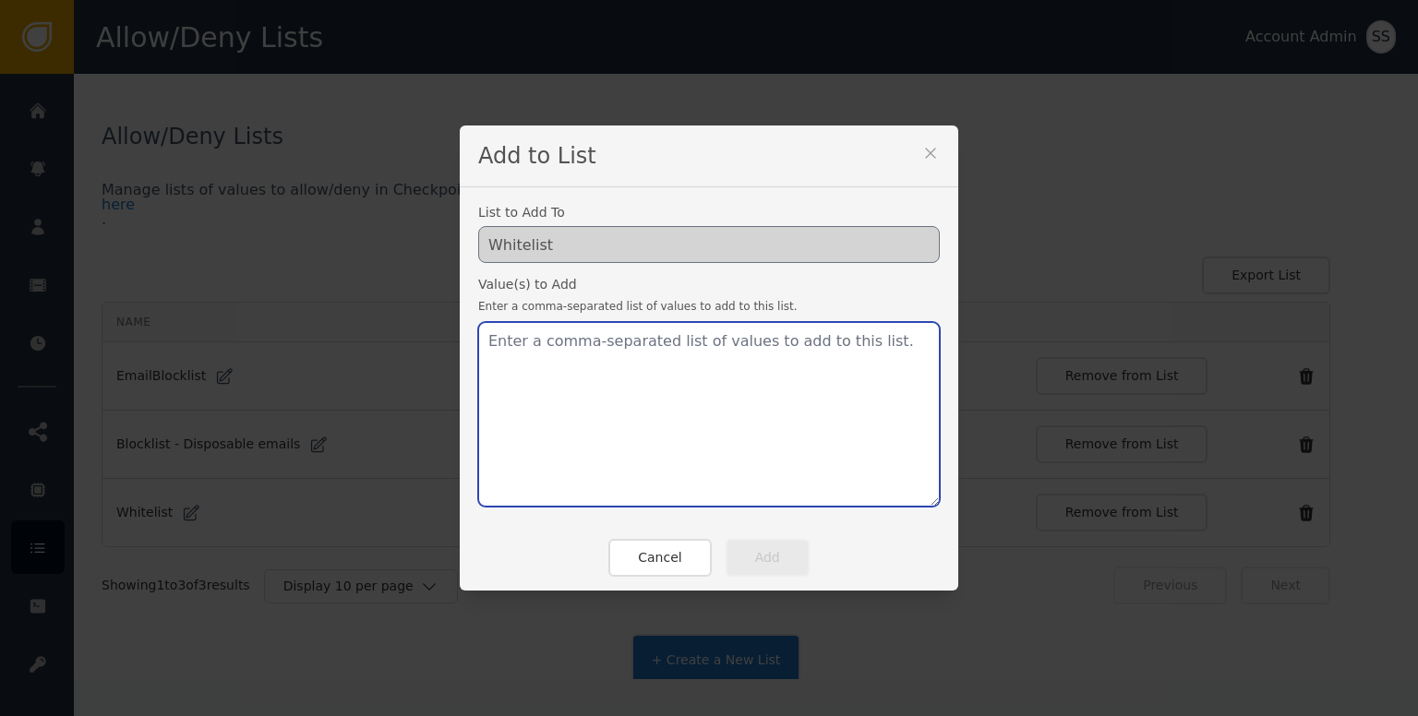
drag, startPoint x: 847, startPoint y: 504, endPoint x: 685, endPoint y: 451, distance: 170.7
click at [685, 451] on textarea at bounding box center [708, 414] width 461 height 185
paste textarea "[PERSON_NAME][EMAIL_ADDRESS][PERSON_NAME][DOMAIN_NAME]"
type textarea "[PERSON_NAME][EMAIL_ADDRESS][PERSON_NAME][DOMAIN_NAME]"
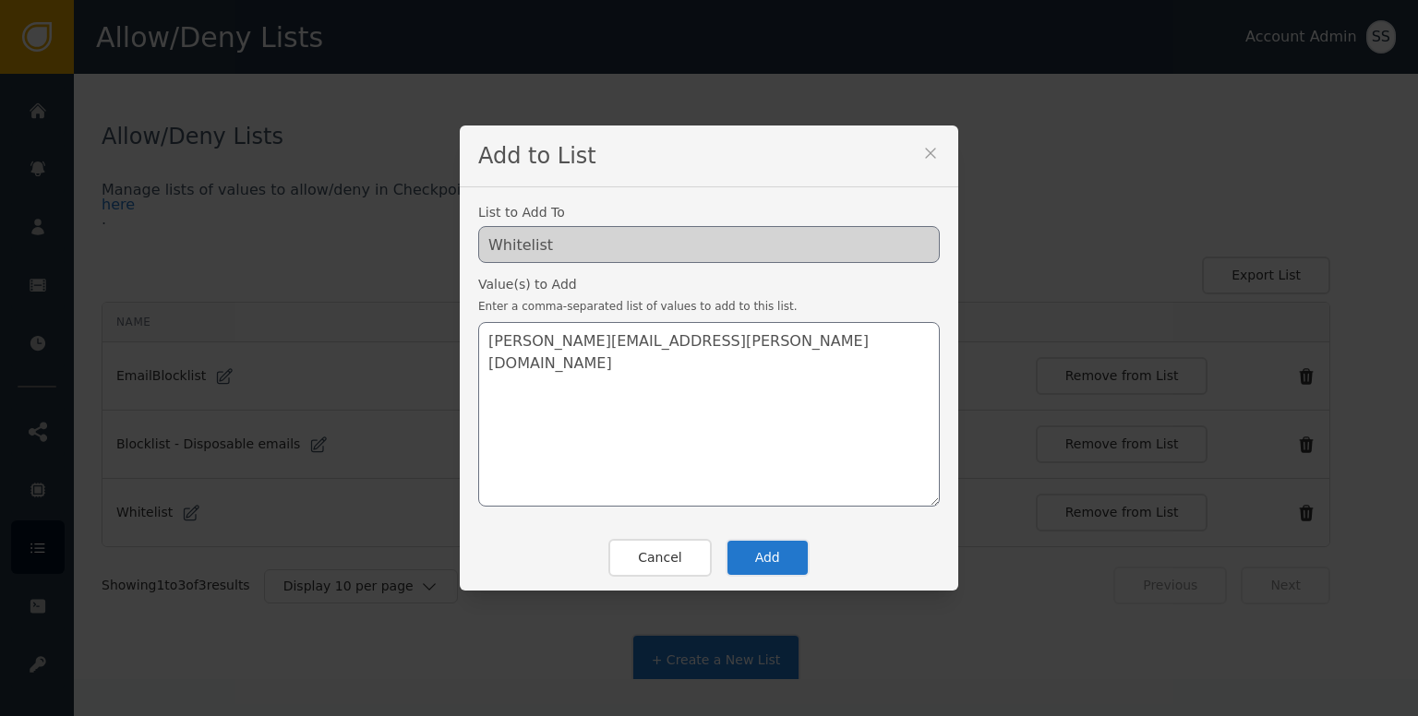
click at [752, 548] on button "Add" at bounding box center [767, 558] width 84 height 38
